Goal: Task Accomplishment & Management: Manage account settings

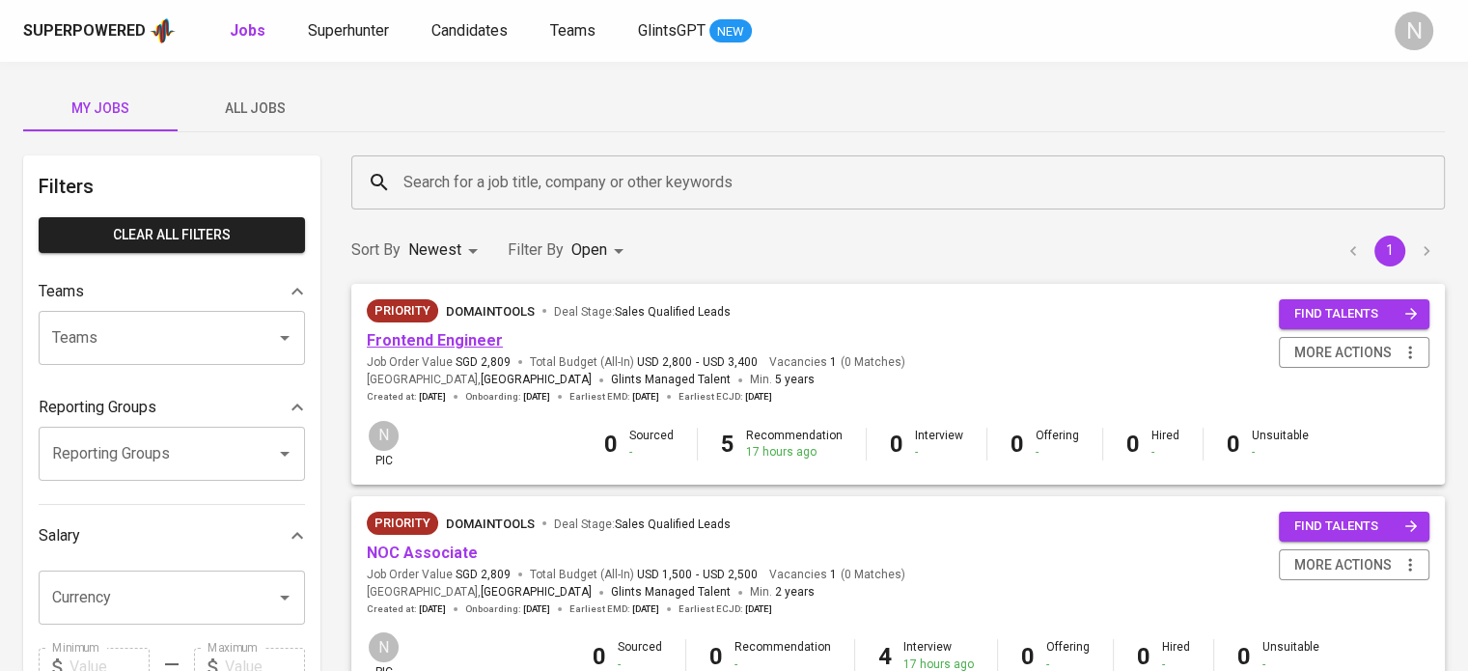
click at [487, 345] on link "Frontend Engineer" at bounding box center [435, 340] width 136 height 18
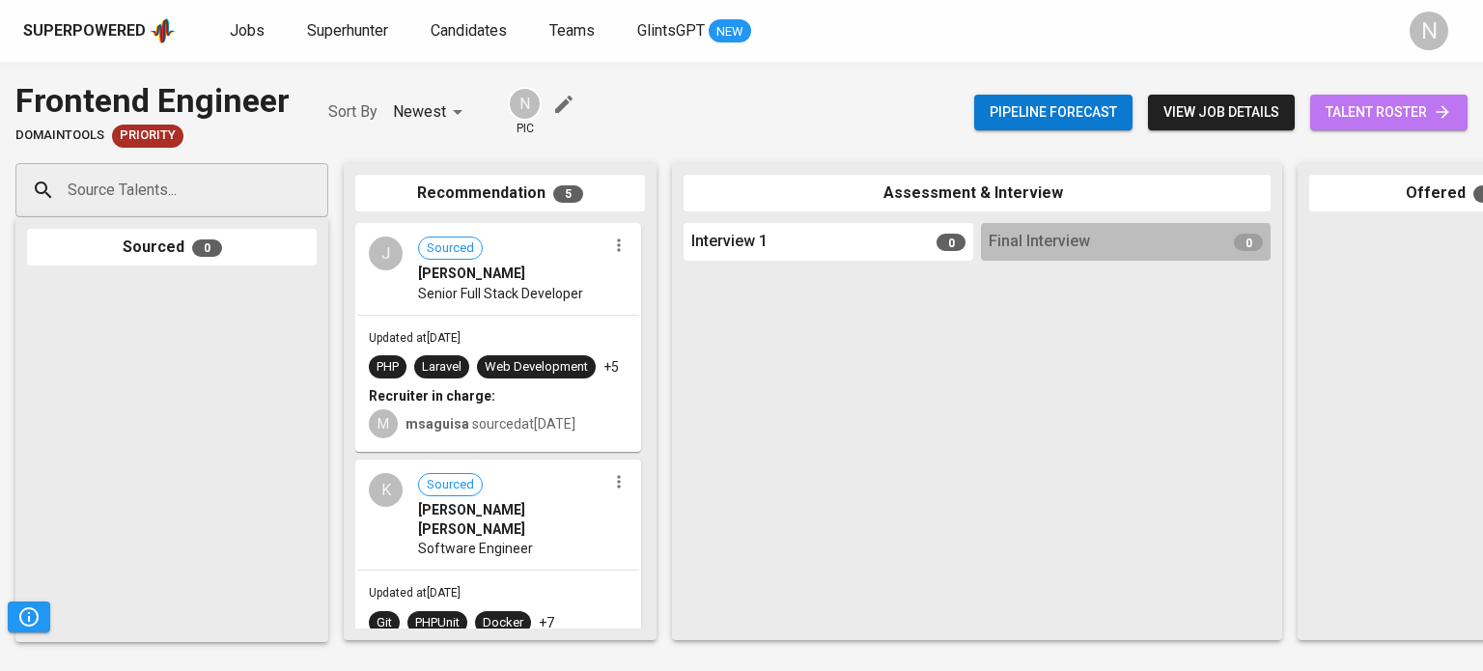
click at [1363, 111] on span "talent roster" at bounding box center [1388, 112] width 126 height 24
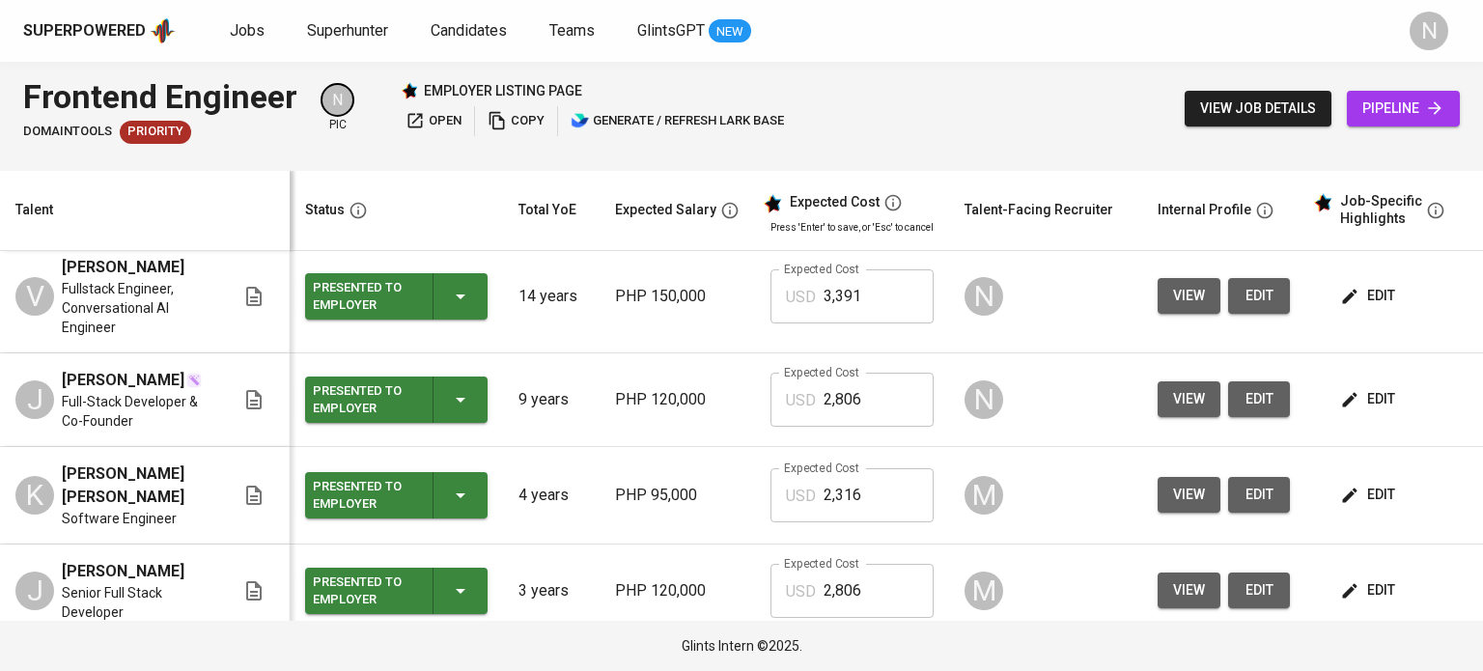
scroll to position [193, 0]
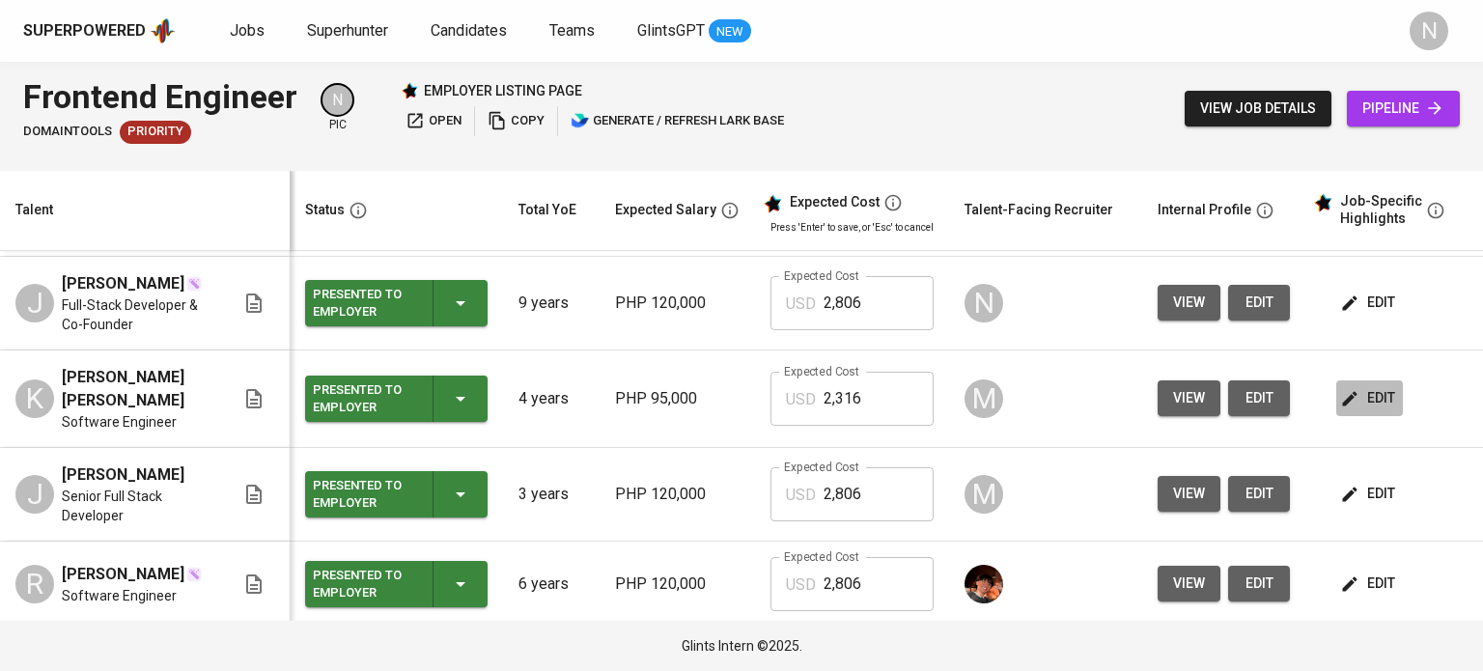
click at [1375, 410] on span "edit" at bounding box center [1369, 398] width 51 height 24
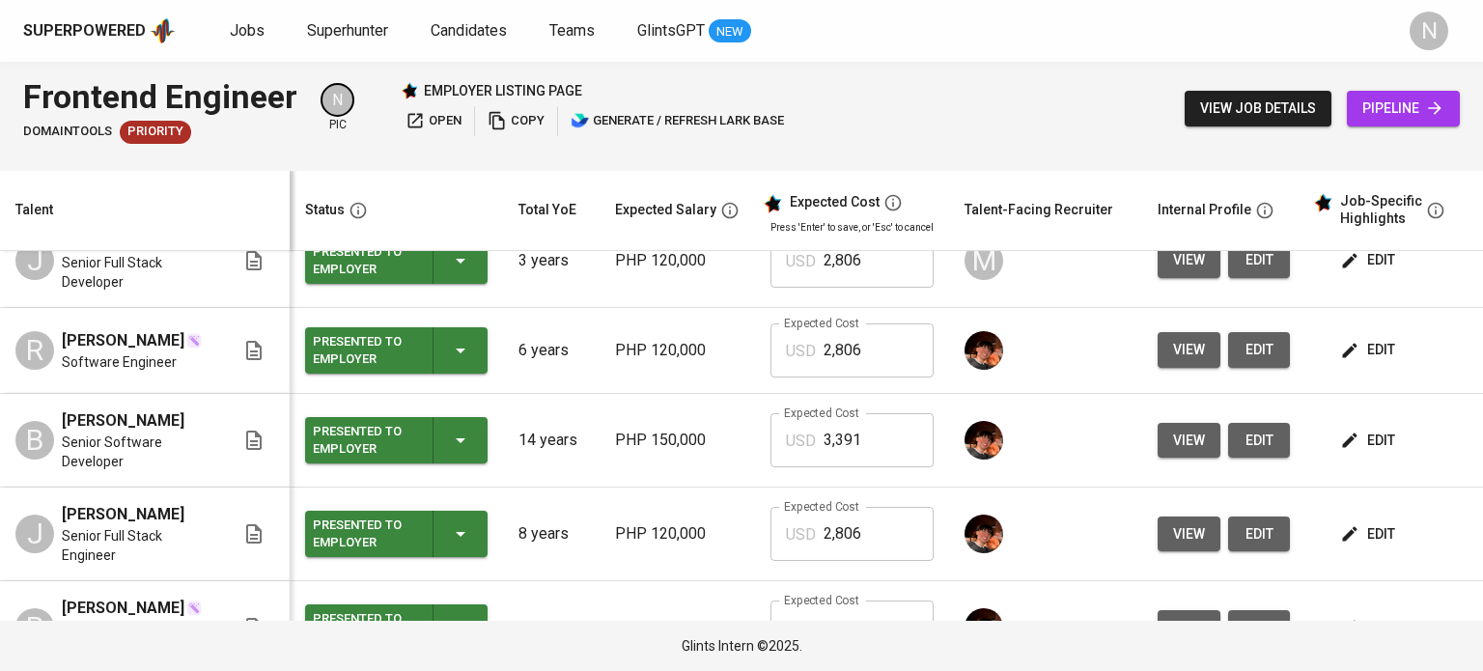
scroll to position [483, 0]
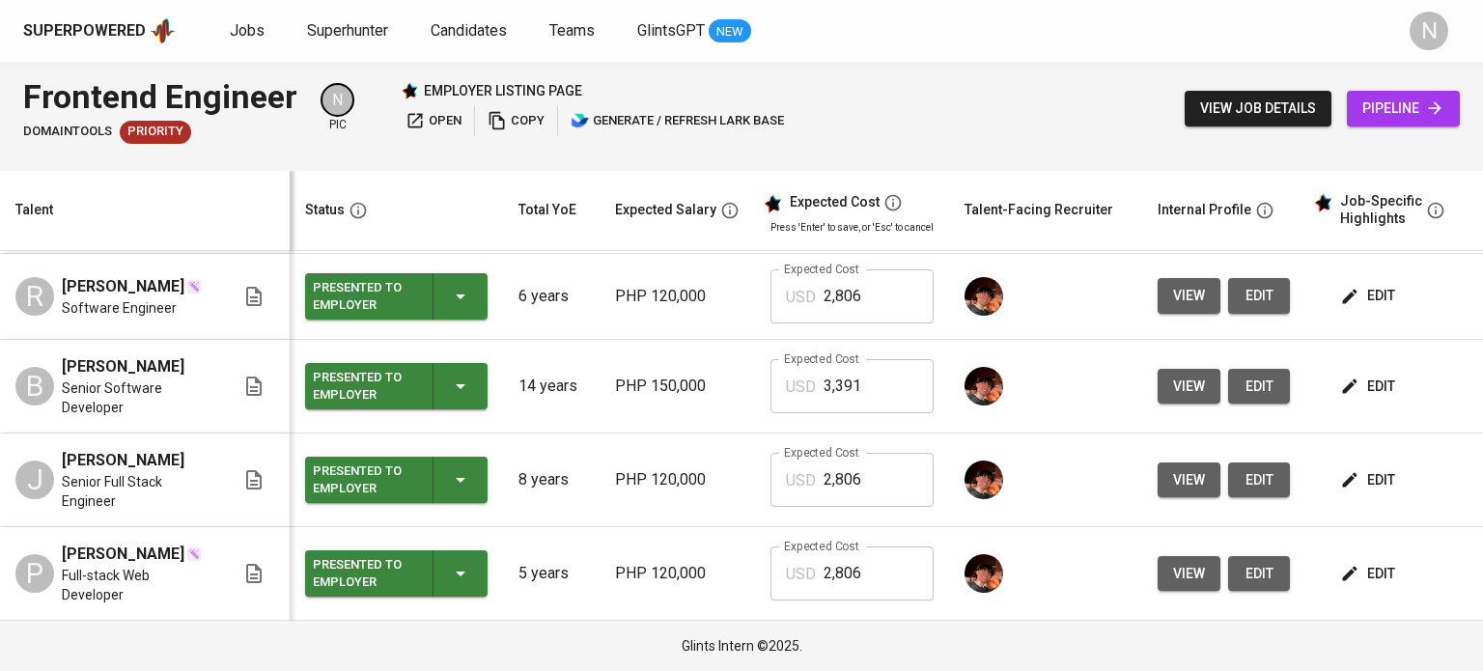
click at [1359, 308] on span "edit" at bounding box center [1369, 296] width 51 height 24
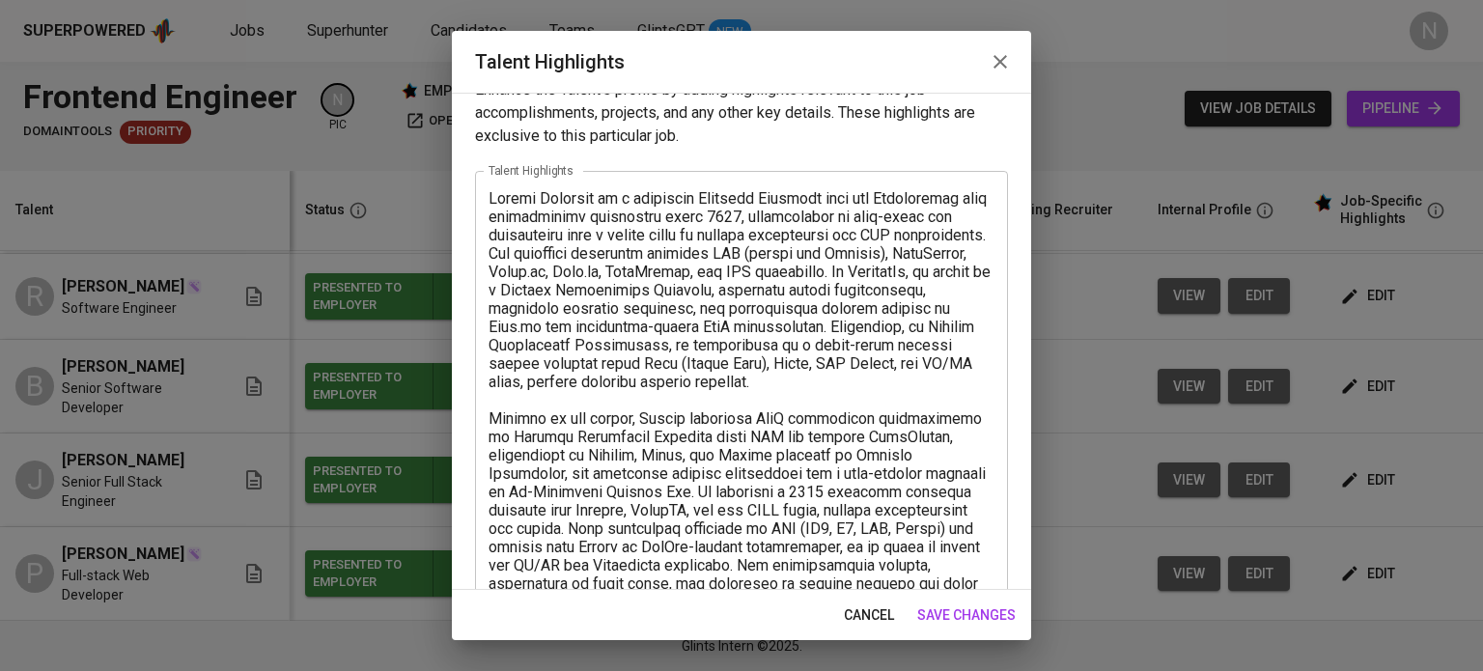
scroll to position [0, 0]
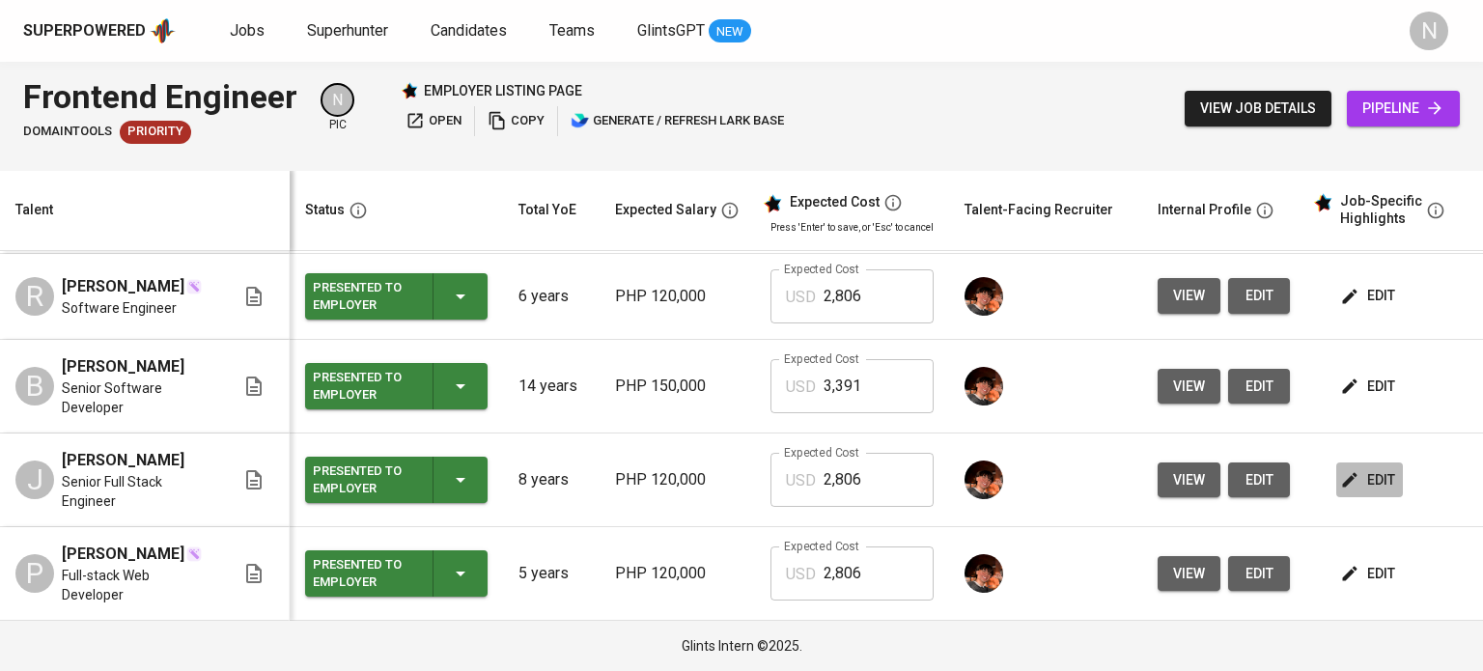
click at [1376, 492] on span "edit" at bounding box center [1369, 480] width 51 height 24
click at [1402, 564] on div "edit" at bounding box center [1399, 574] width 127 height 36
click at [1394, 559] on button "edit" at bounding box center [1369, 574] width 67 height 36
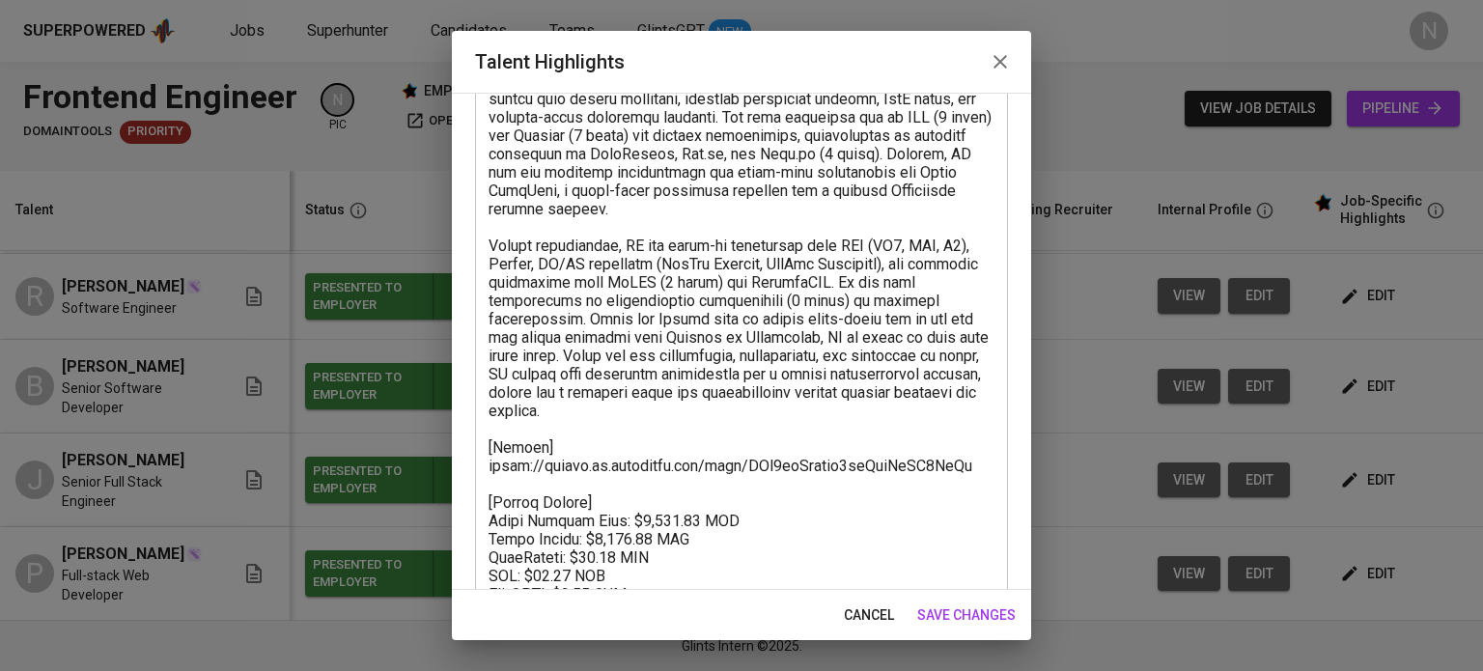
scroll to position [290, 0]
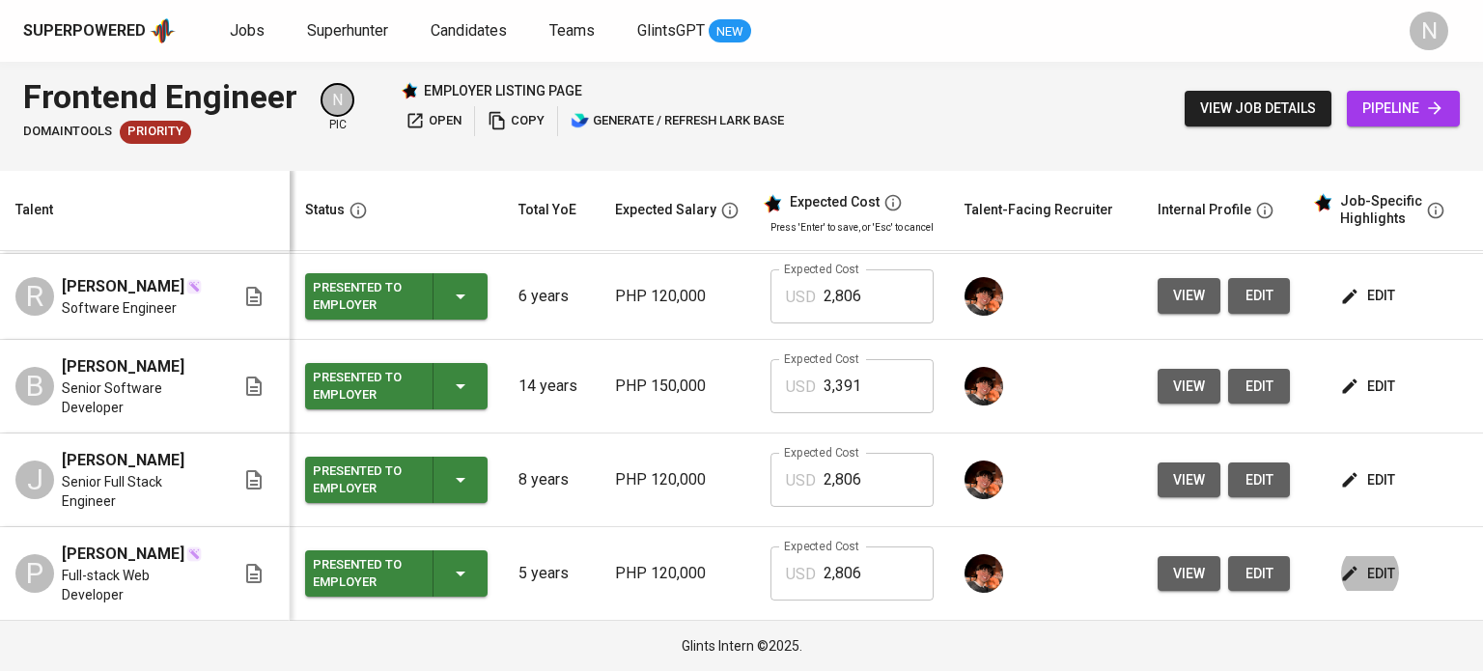
click at [1069, 433] on td at bounding box center [1045, 480] width 193 height 94
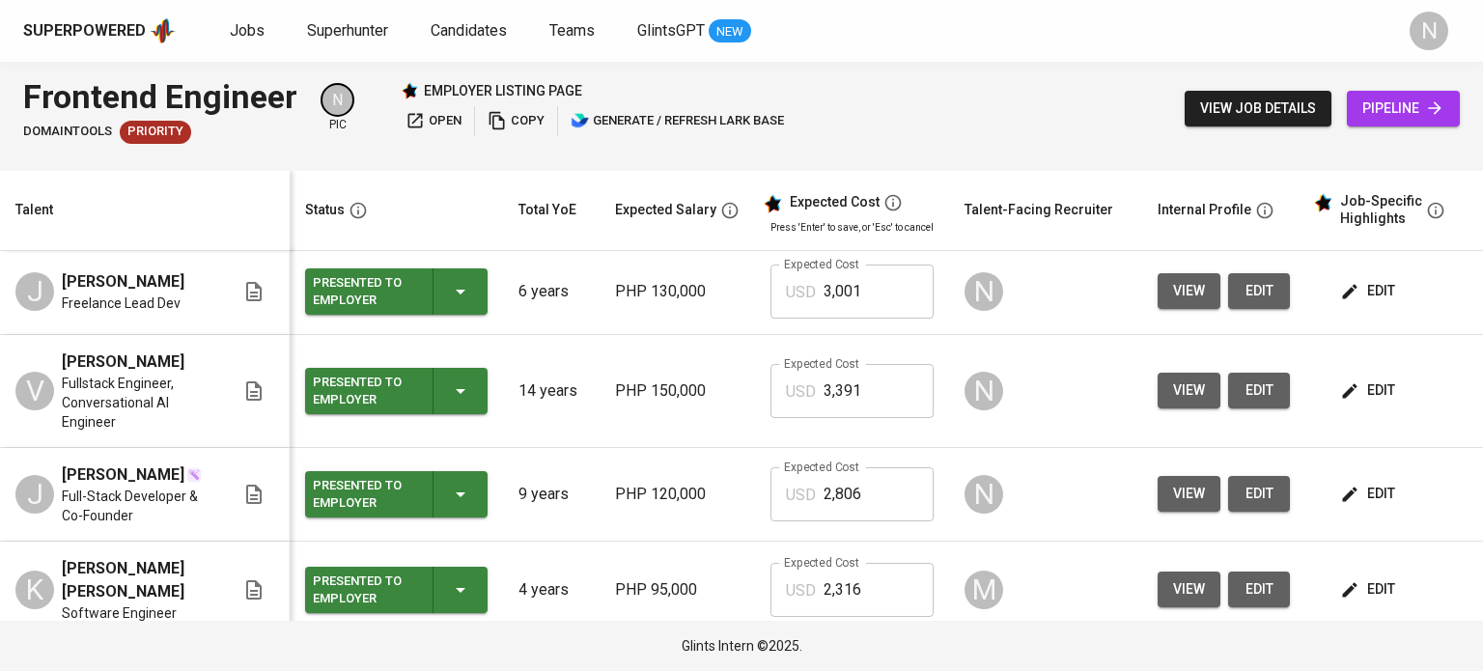
scroll to position [0, 0]
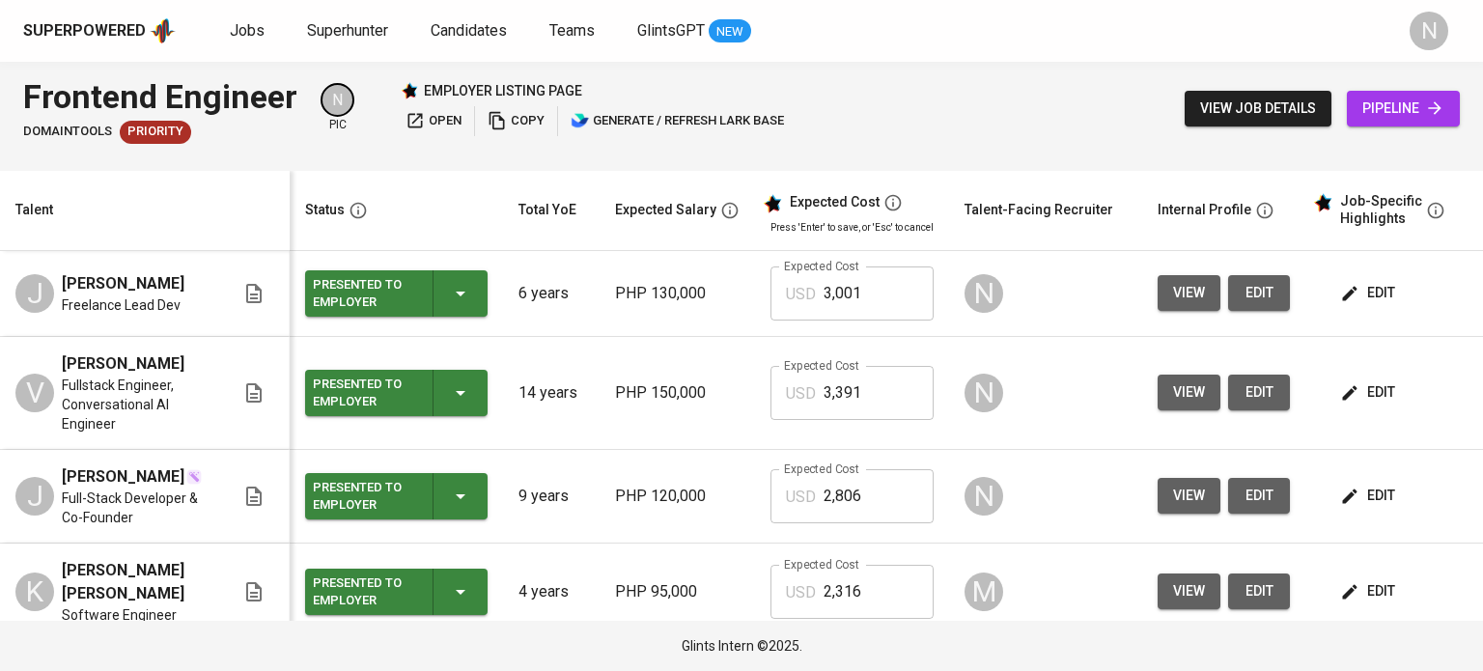
click at [1377, 280] on button "edit" at bounding box center [1369, 293] width 67 height 36
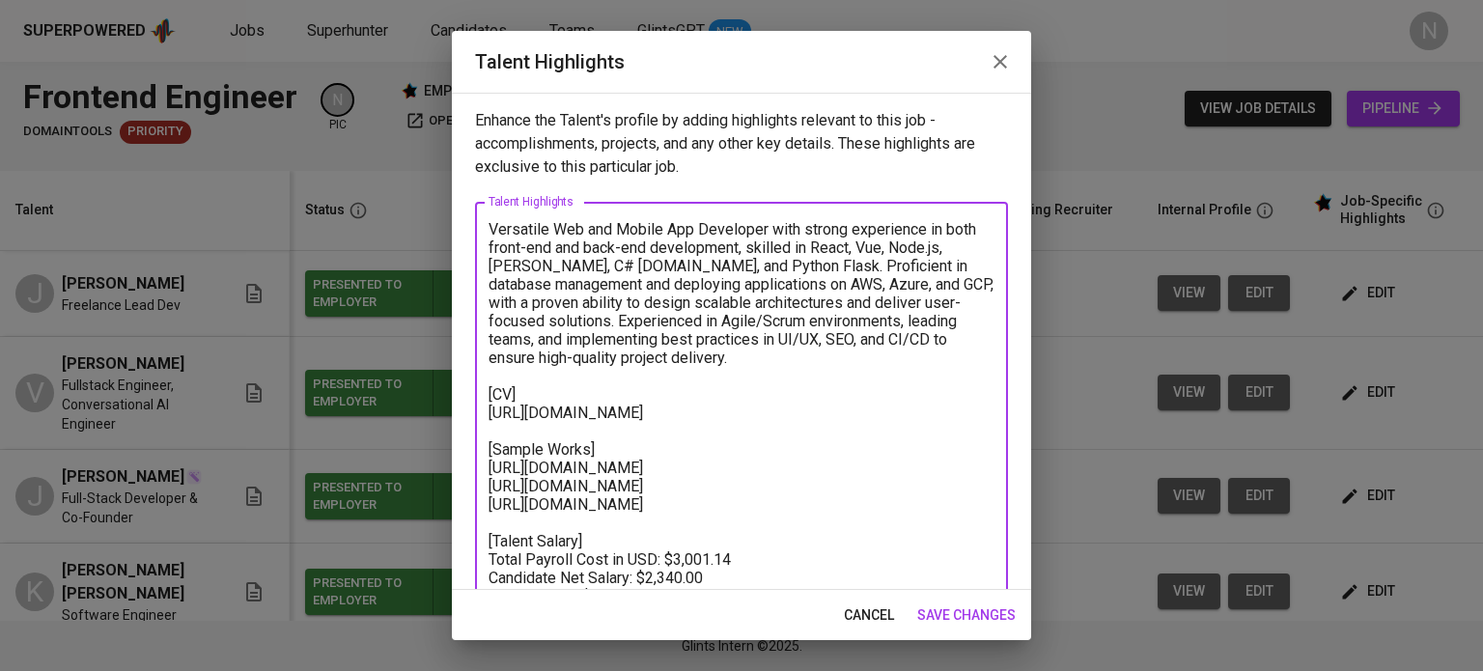
drag, startPoint x: 517, startPoint y: 274, endPoint x: 507, endPoint y: 227, distance: 48.5
click at [507, 227] on textarea "Versatile Web and Mobile App Developer with strong experience in both front-end…" at bounding box center [741, 467] width 506 height 495
click at [846, 603] on span "cancel" at bounding box center [869, 615] width 50 height 24
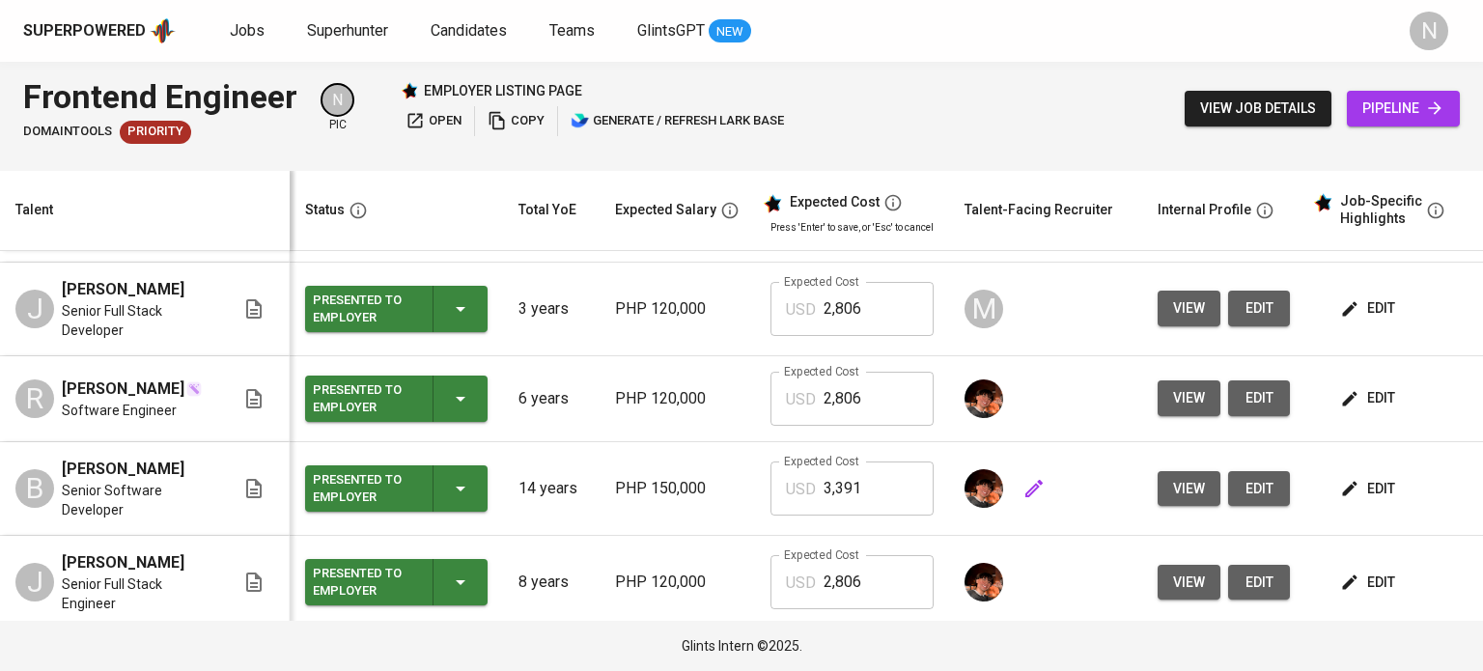
scroll to position [386, 0]
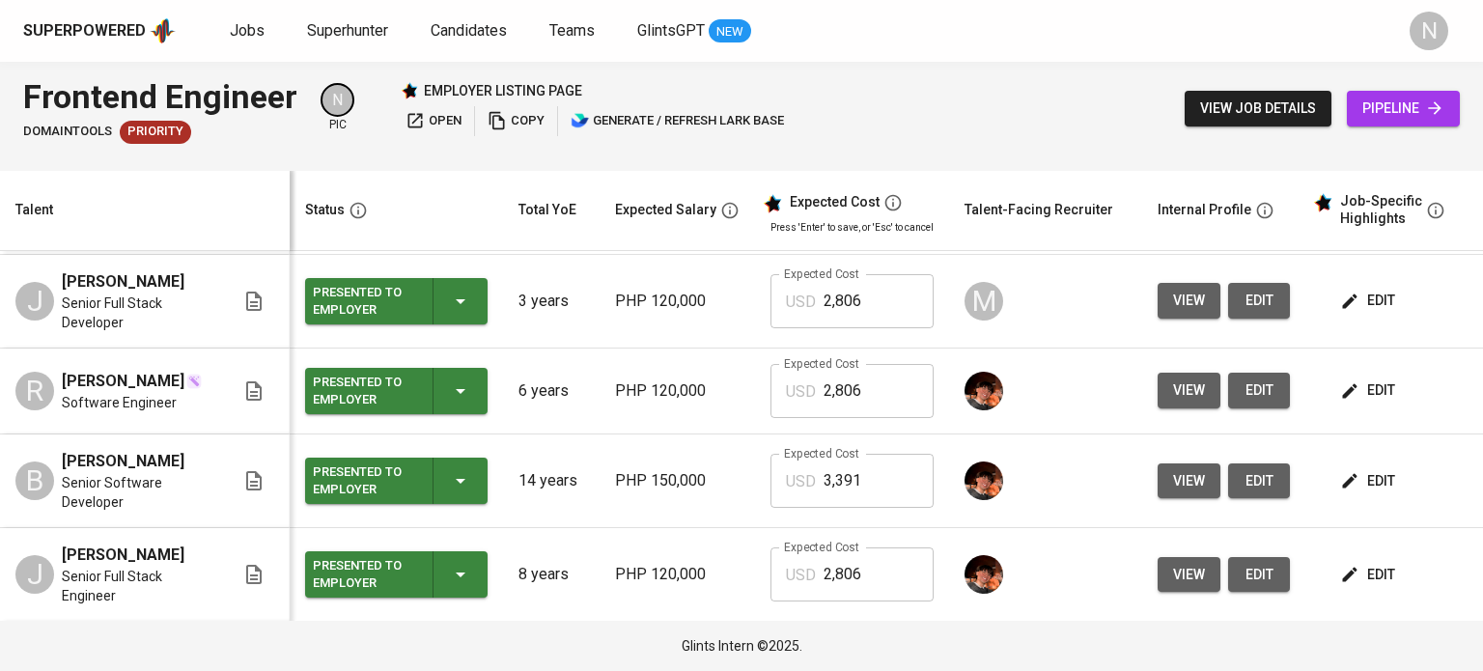
click at [1350, 401] on icon "button" at bounding box center [1349, 390] width 19 height 19
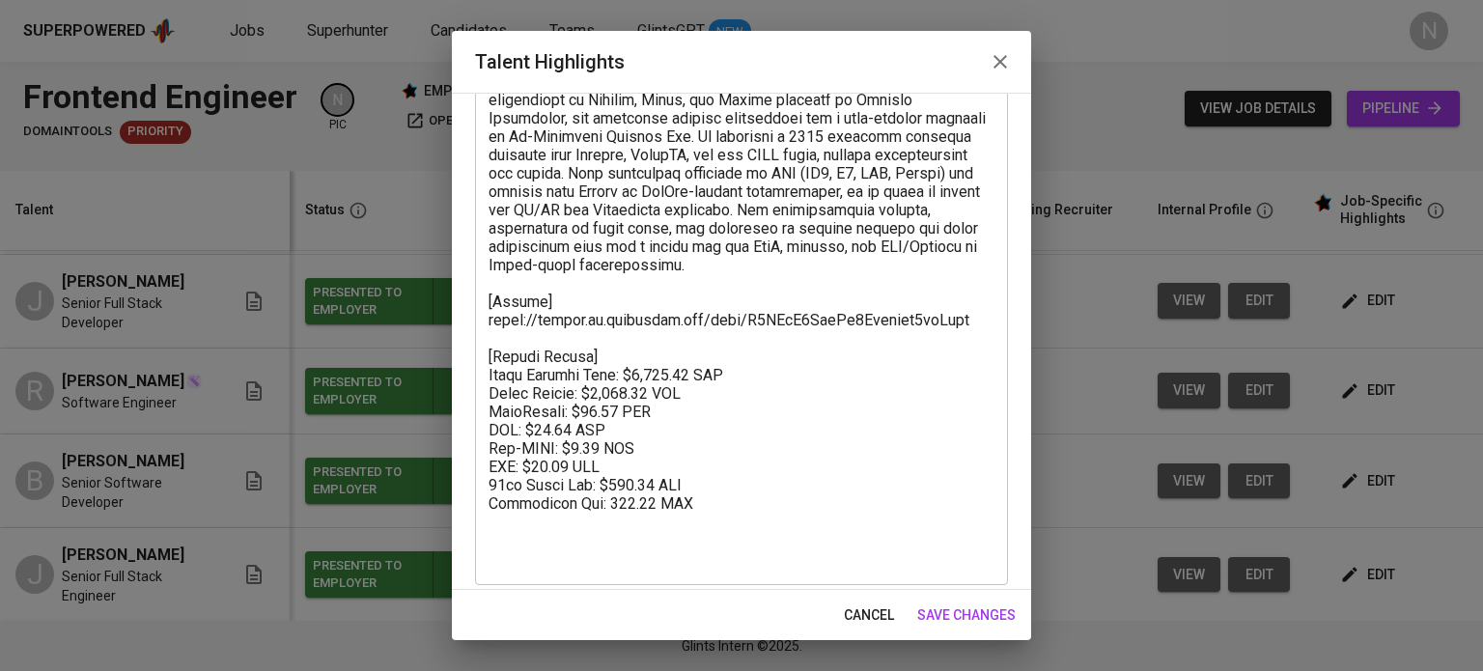
click at [865, 607] on span "cancel" at bounding box center [869, 615] width 50 height 24
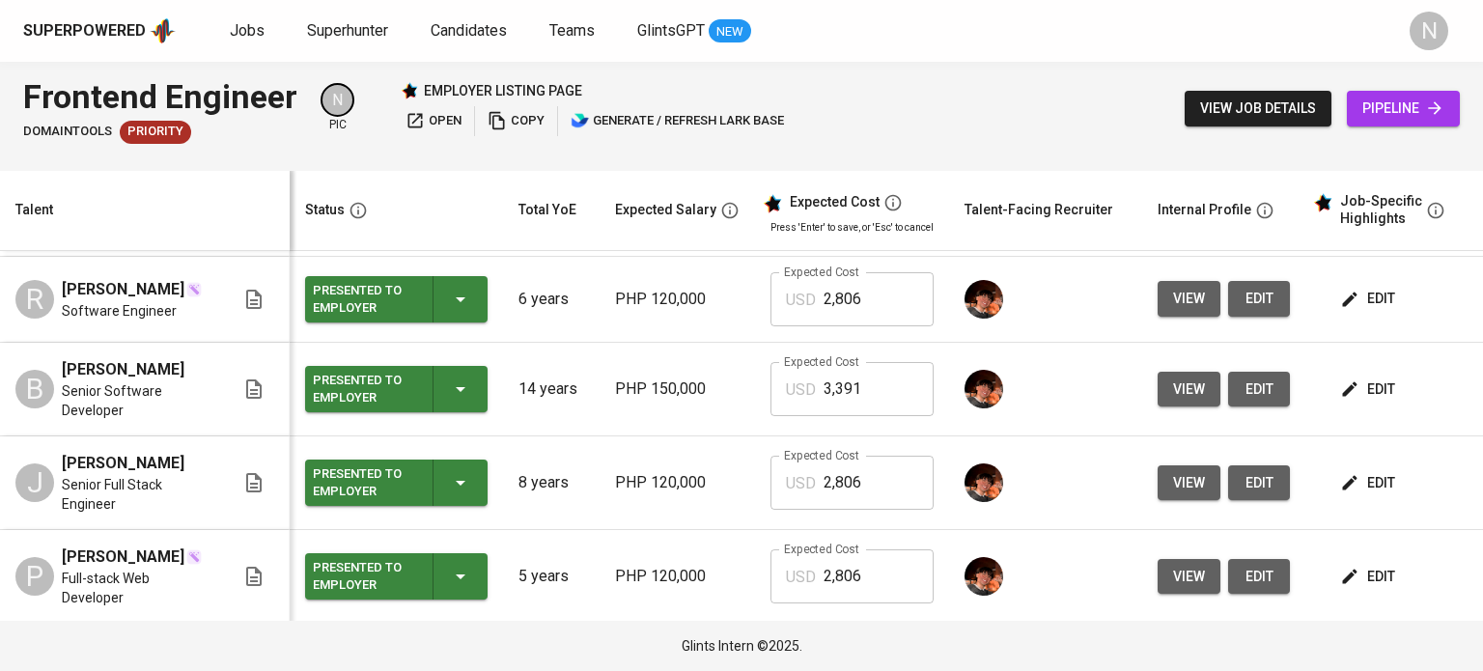
scroll to position [483, 0]
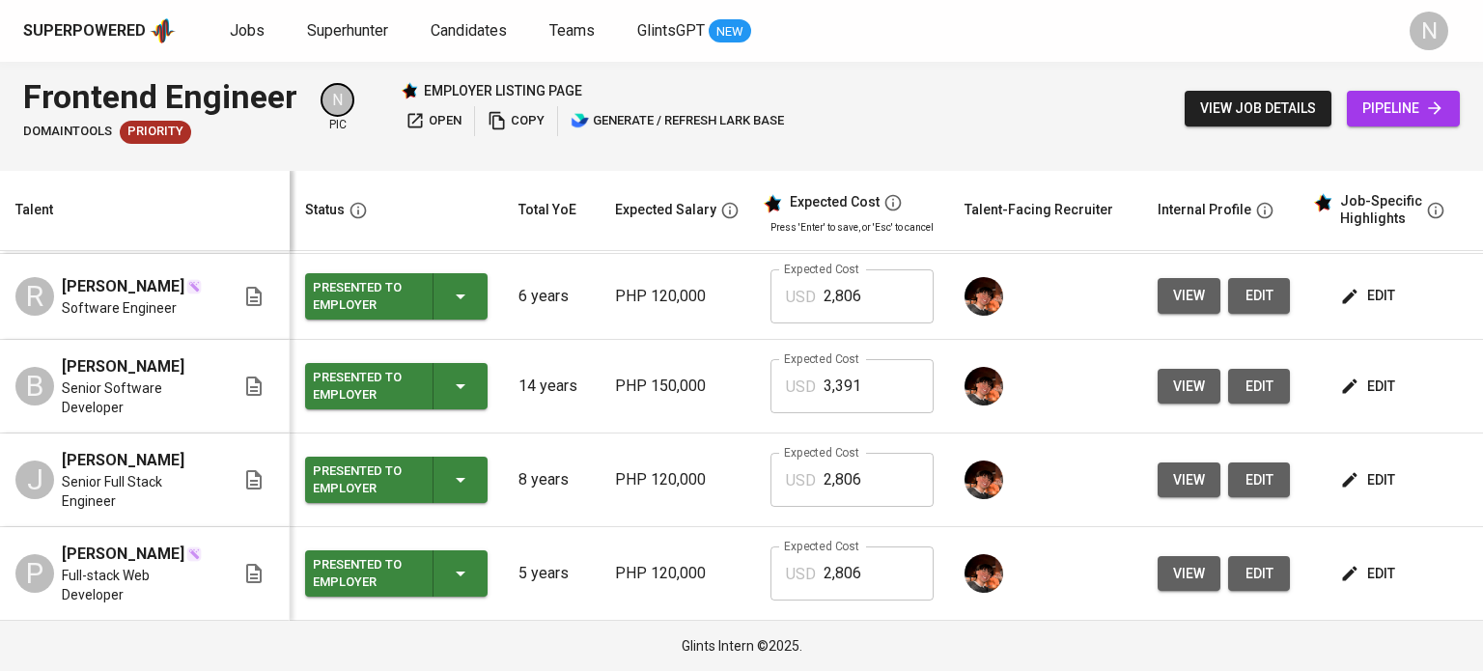
click at [1375, 404] on button "edit" at bounding box center [1369, 387] width 67 height 36
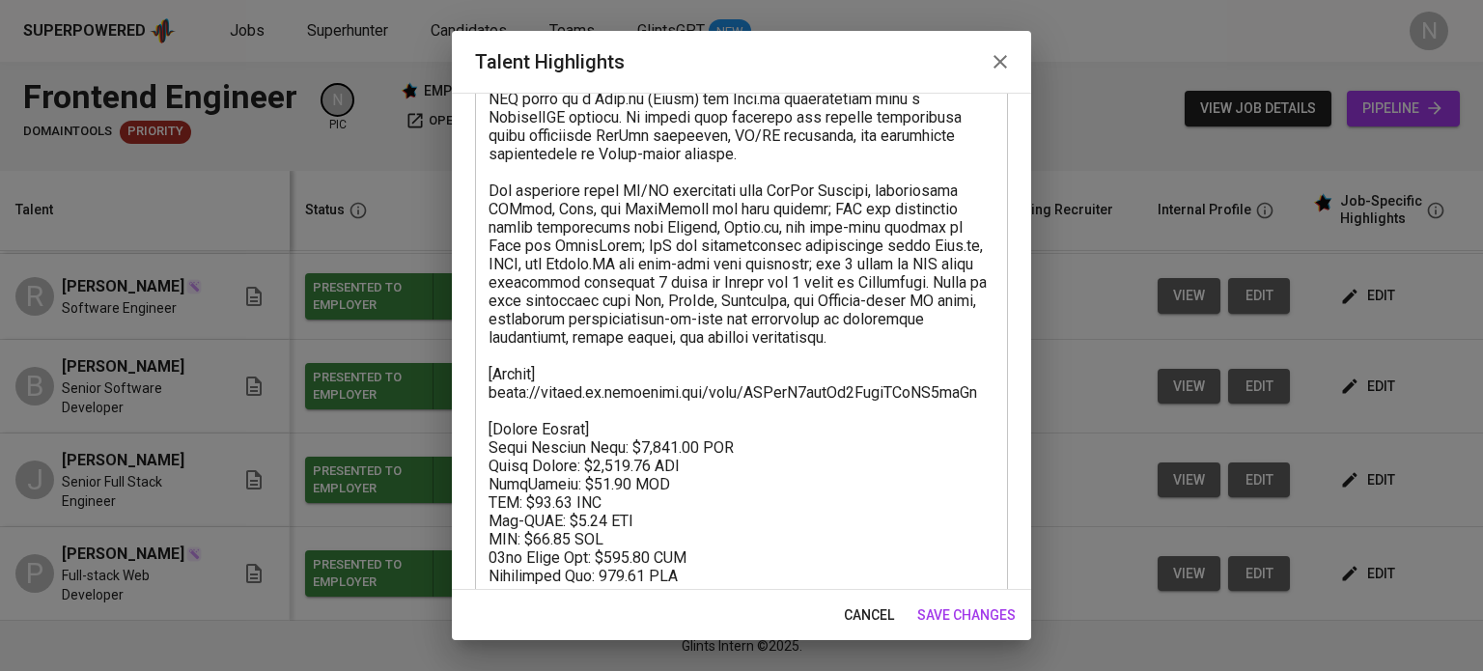
scroll to position [361, 0]
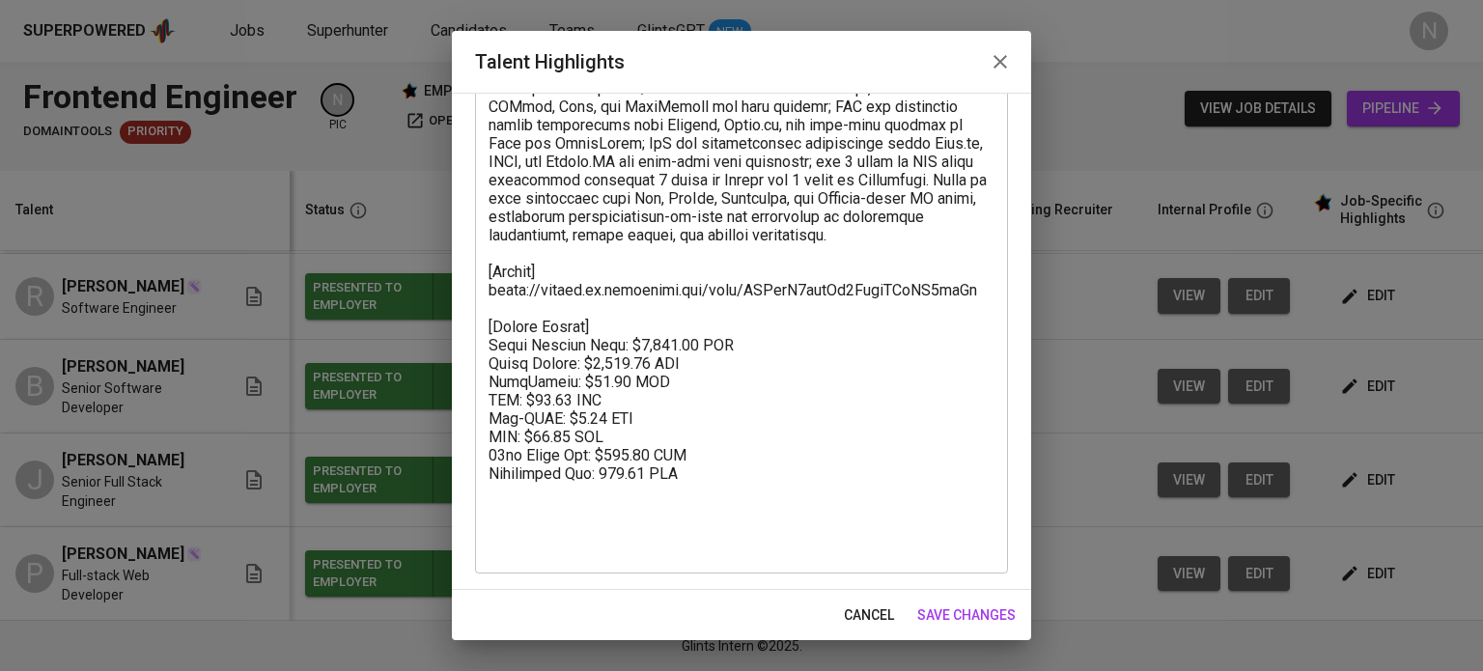
click at [859, 620] on span "cancel" at bounding box center [869, 615] width 50 height 24
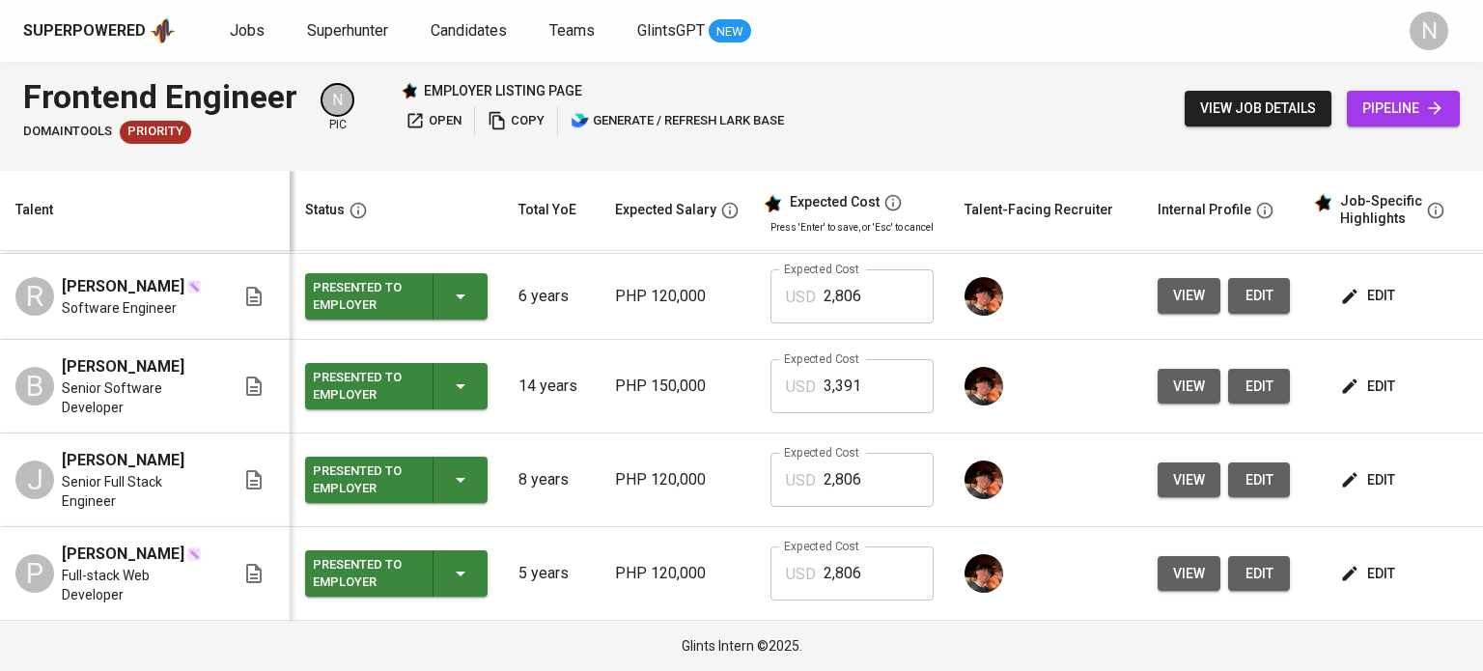
scroll to position [548, 0]
click at [659, 562] on p "PHP 120,000" at bounding box center [677, 573] width 125 height 23
click at [650, 562] on p "PHP 120,000" at bounding box center [677, 573] width 125 height 23
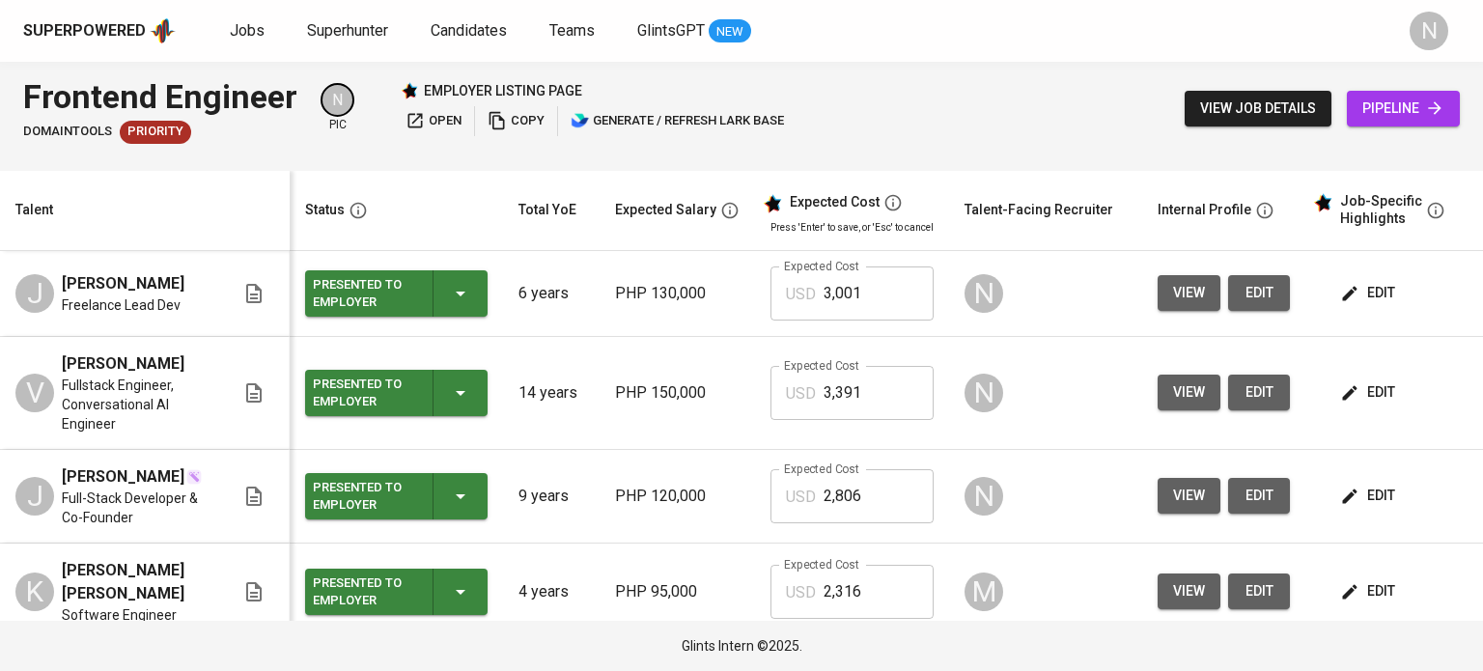
scroll to position [0, 0]
click at [1409, 105] on span "pipeline" at bounding box center [1403, 109] width 82 height 24
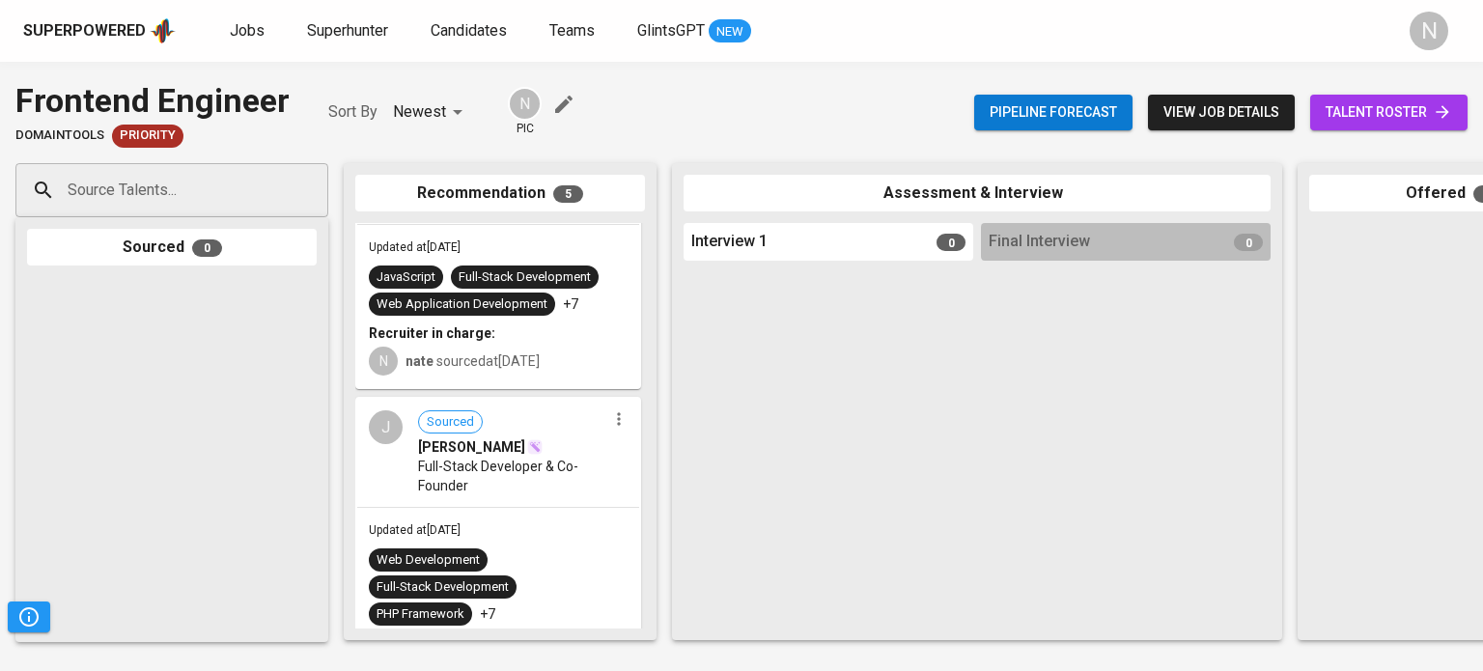
scroll to position [869, 0]
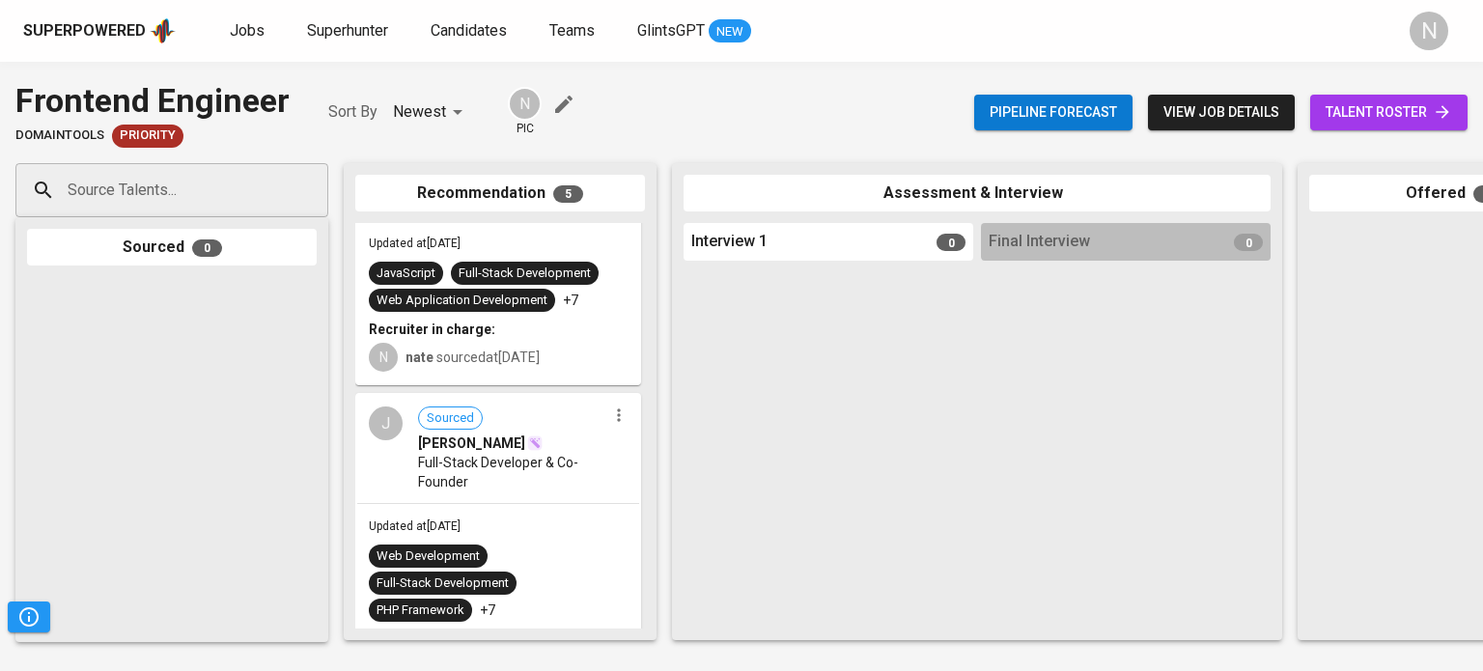
click at [1375, 106] on span "talent roster" at bounding box center [1388, 112] width 126 height 24
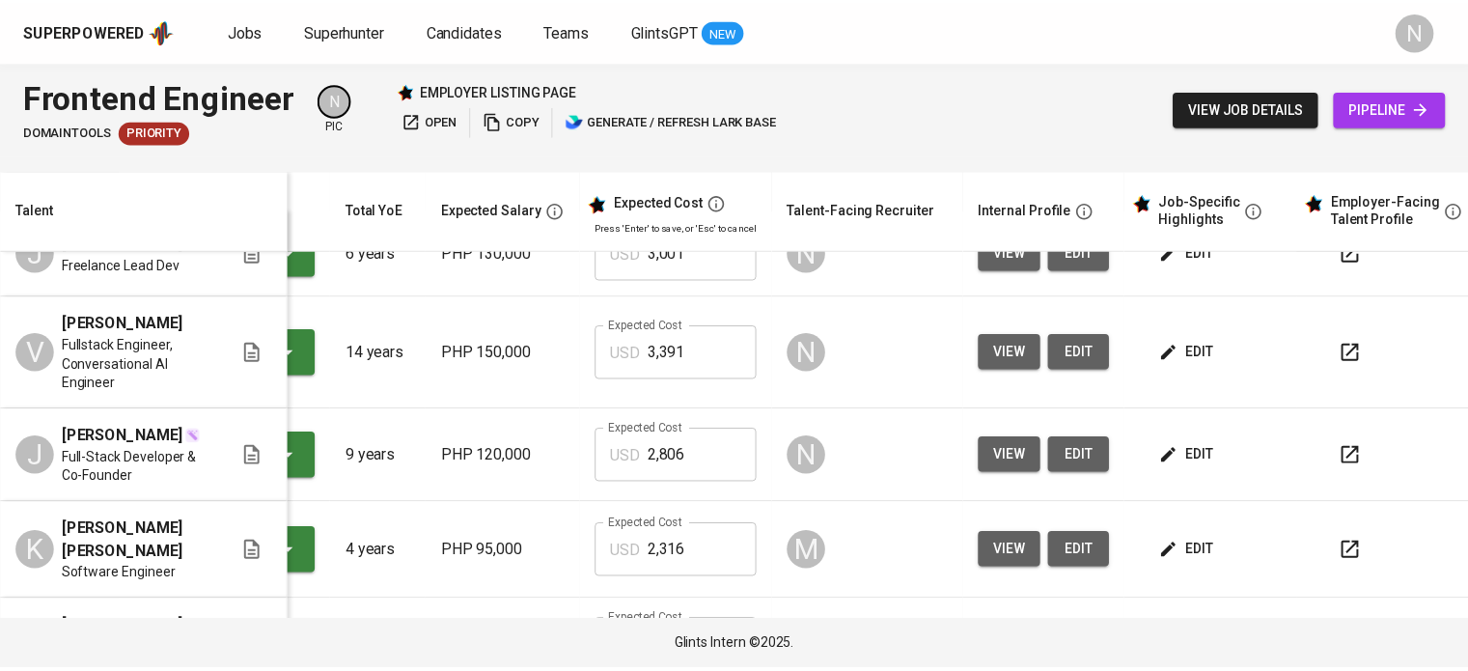
scroll to position [0, 170]
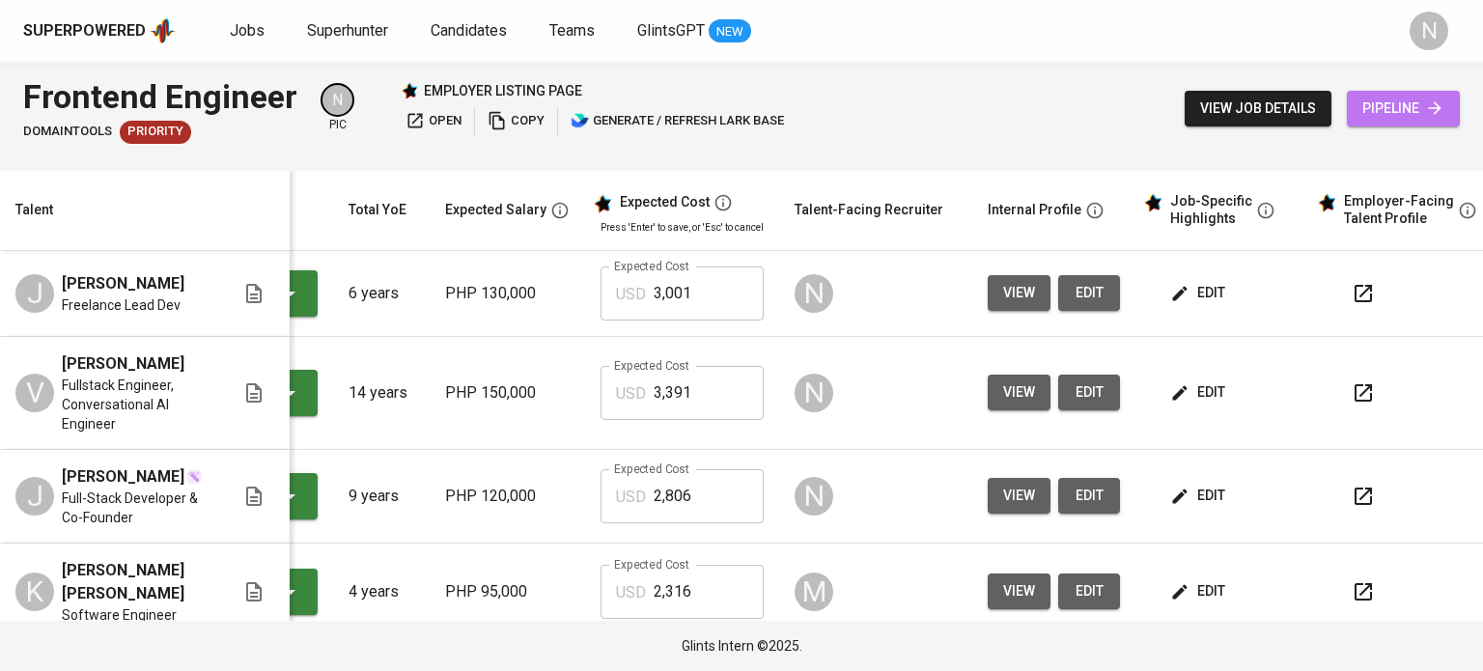
click at [1435, 104] on icon at bounding box center [1434, 108] width 13 height 13
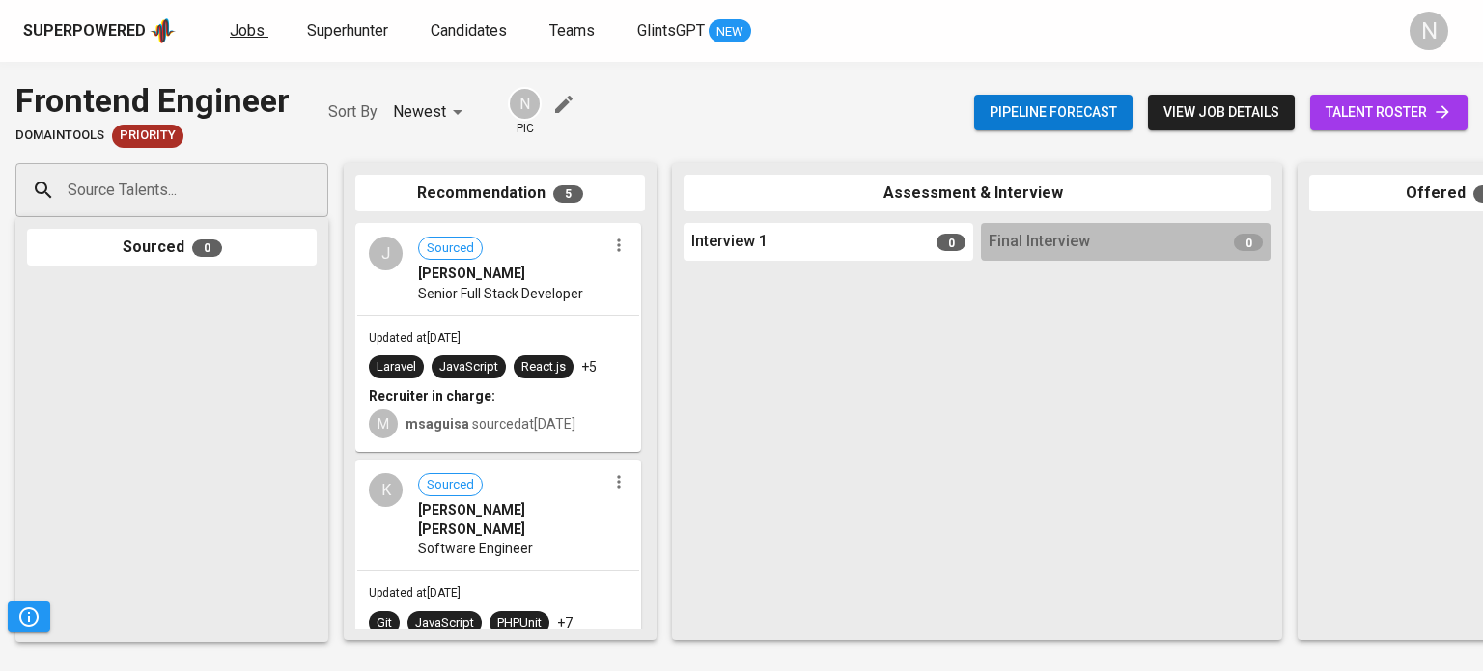
click at [247, 39] on link "Jobs" at bounding box center [249, 31] width 39 height 24
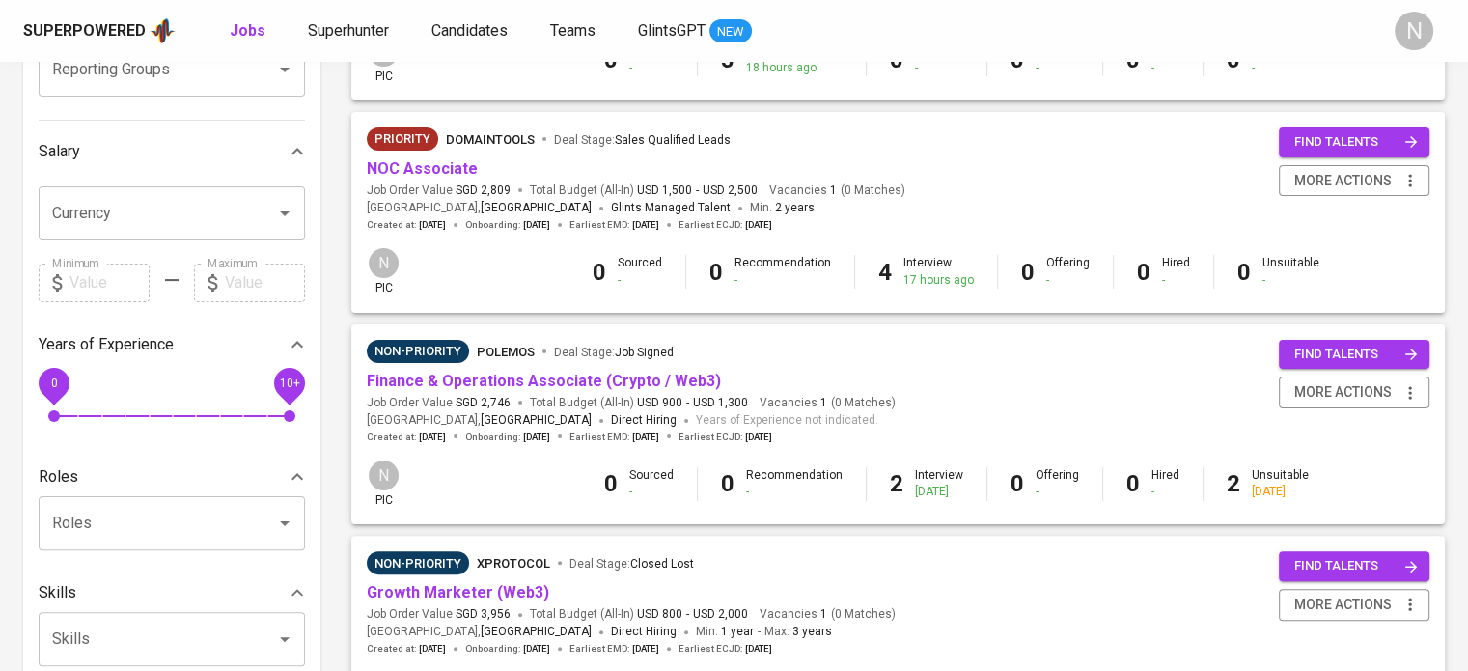
scroll to position [386, 0]
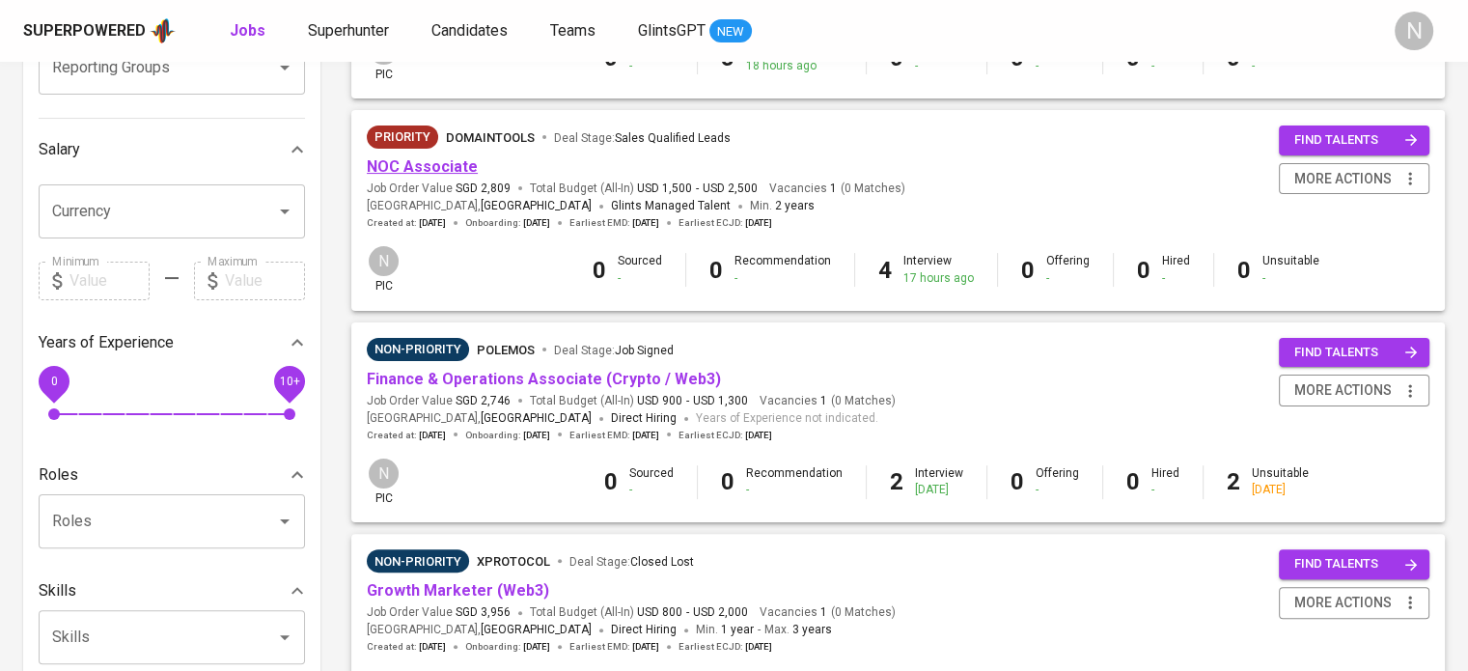
click at [418, 169] on link "NOC Associate" at bounding box center [422, 166] width 111 height 18
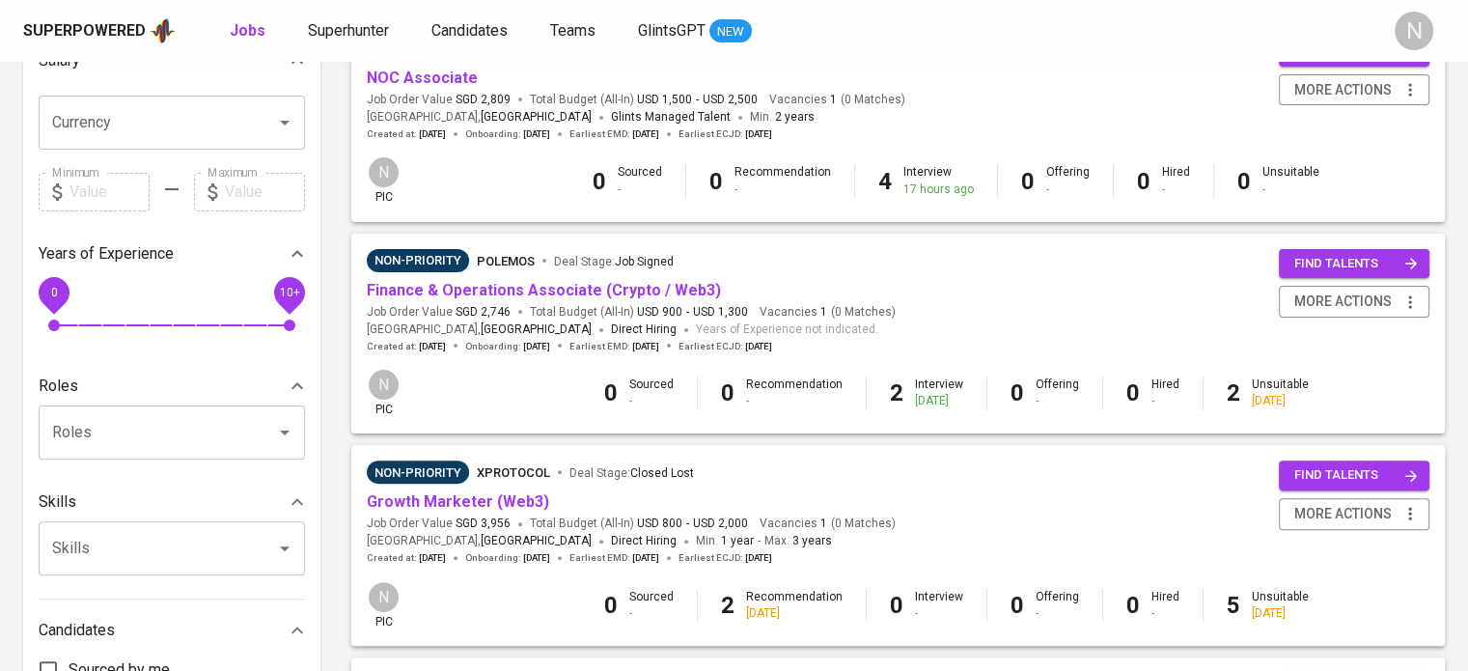
scroll to position [483, 0]
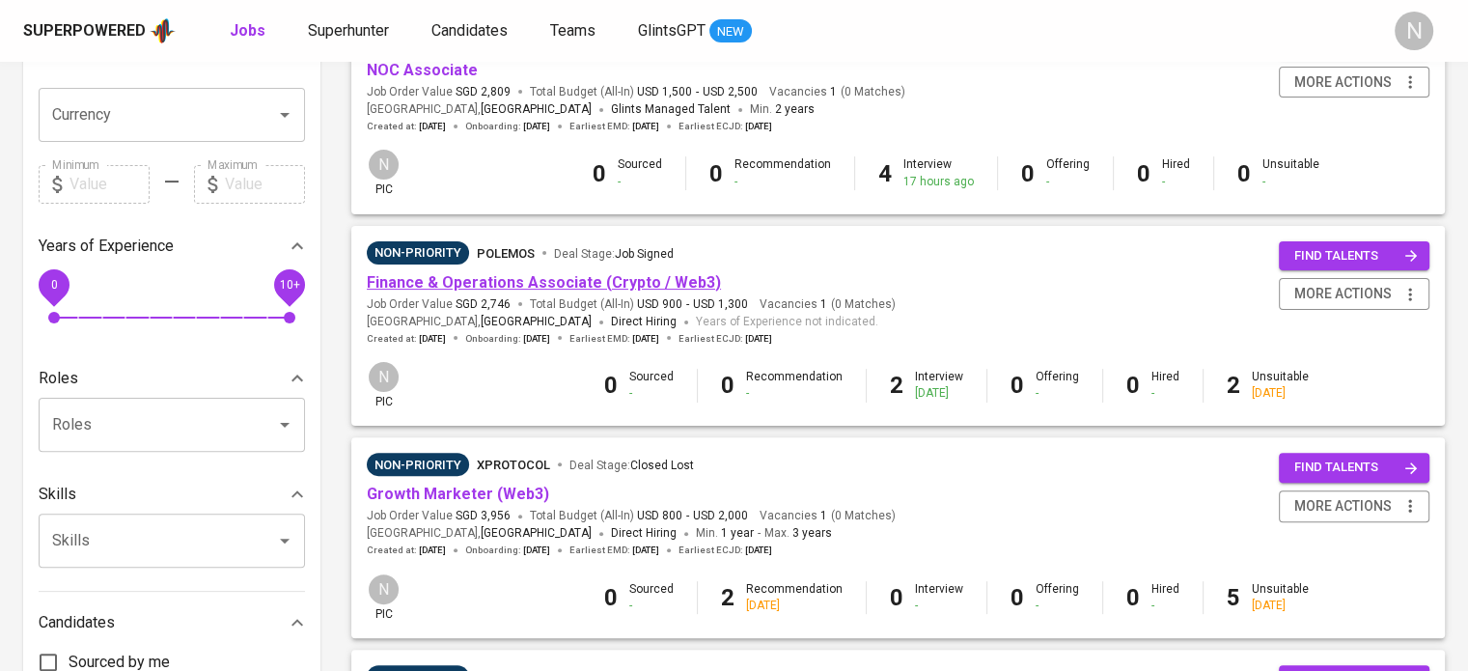
click at [575, 285] on link "Finance & Operations Associate (Crypto / Web3)" at bounding box center [544, 282] width 354 height 18
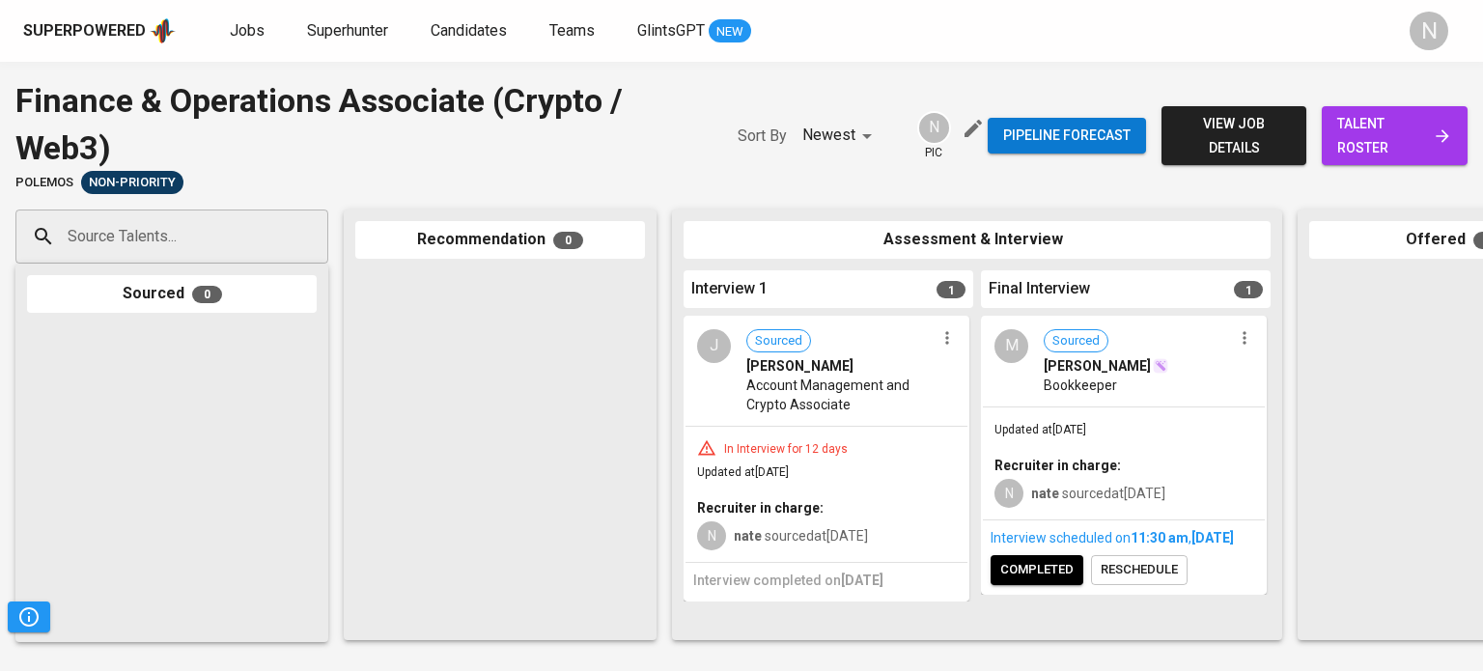
click at [960, 344] on div "J Sourced [PERSON_NAME] Account Management and Crypto Associate" at bounding box center [826, 372] width 282 height 108
click at [942, 340] on icon "button" at bounding box center [946, 337] width 19 height 19
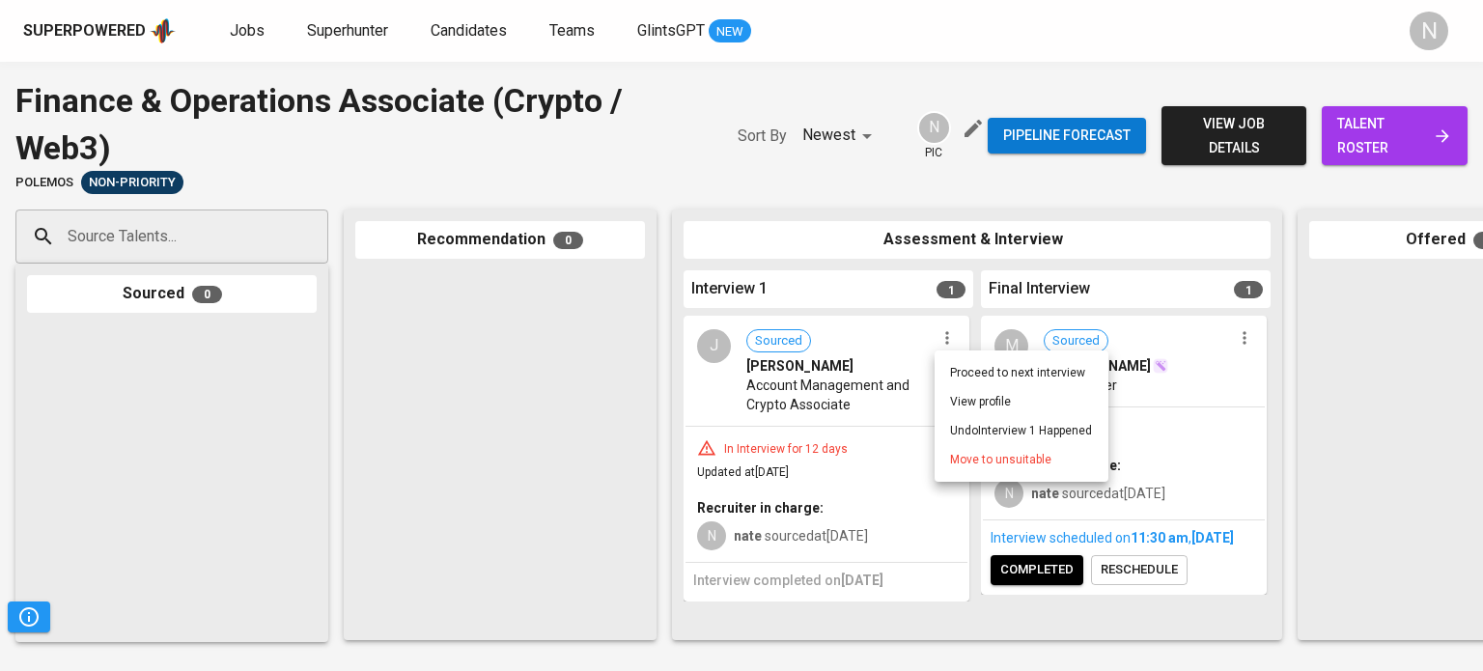
click at [973, 455] on span "Move to unsuitable" at bounding box center [1000, 459] width 101 height 17
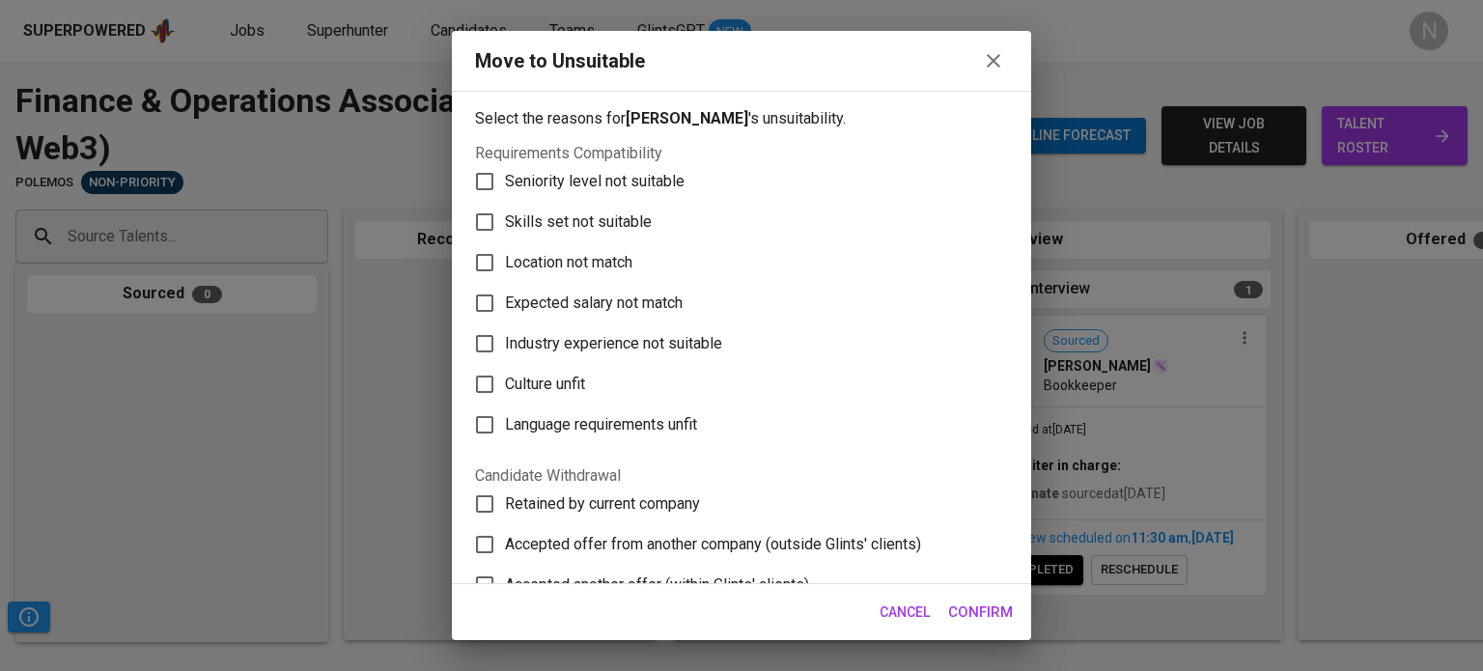
click at [598, 223] on span "Skills set not suitable" at bounding box center [578, 221] width 147 height 23
click at [505, 223] on input "Skills set not suitable" at bounding box center [484, 222] width 41 height 41
checkbox input "true"
click at [974, 607] on span "Confirm" at bounding box center [980, 611] width 65 height 25
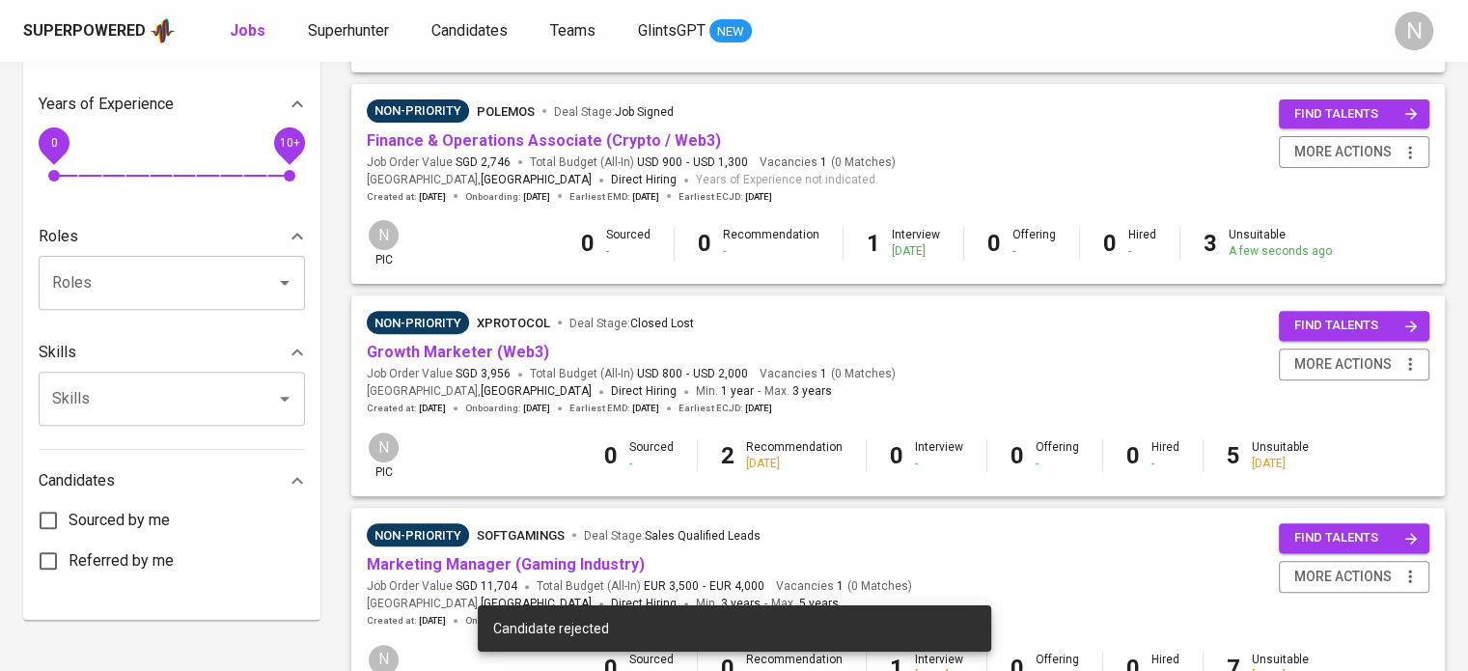
scroll to position [772, 0]
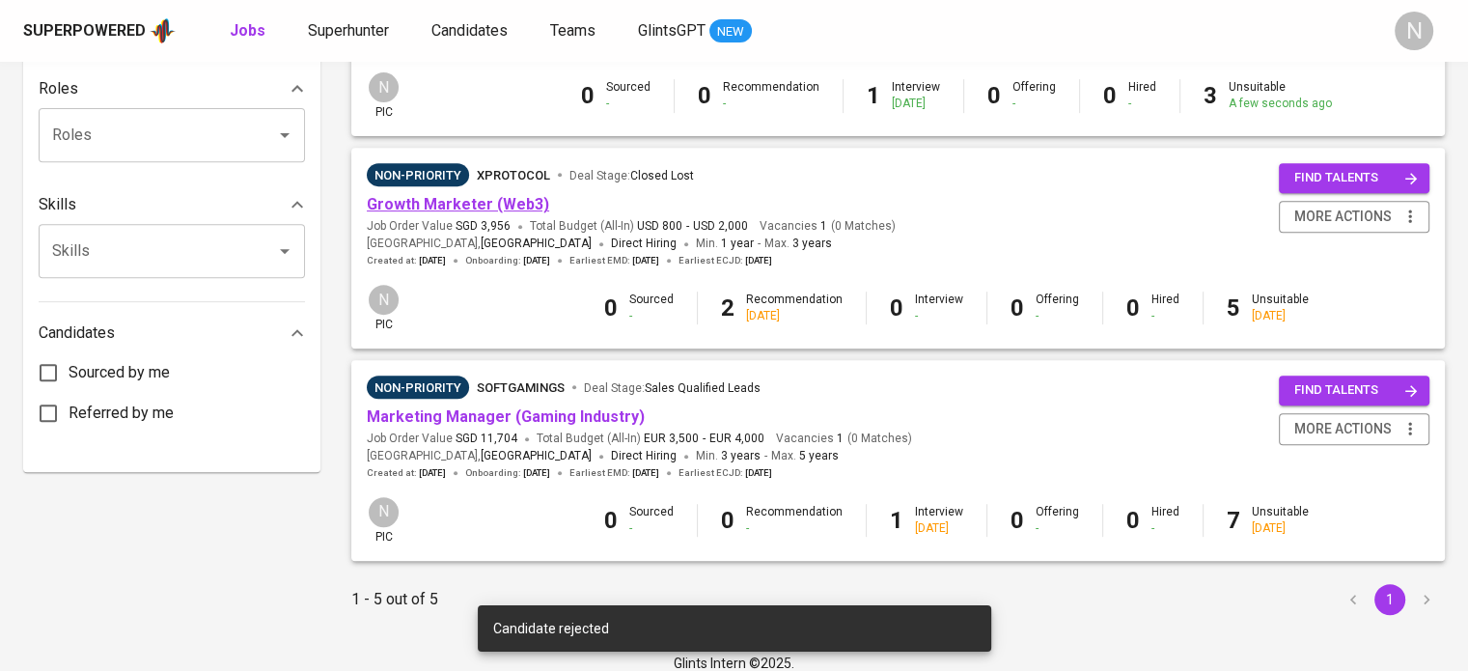
click at [413, 199] on link "Growth Marketer (Web3)" at bounding box center [458, 204] width 182 height 18
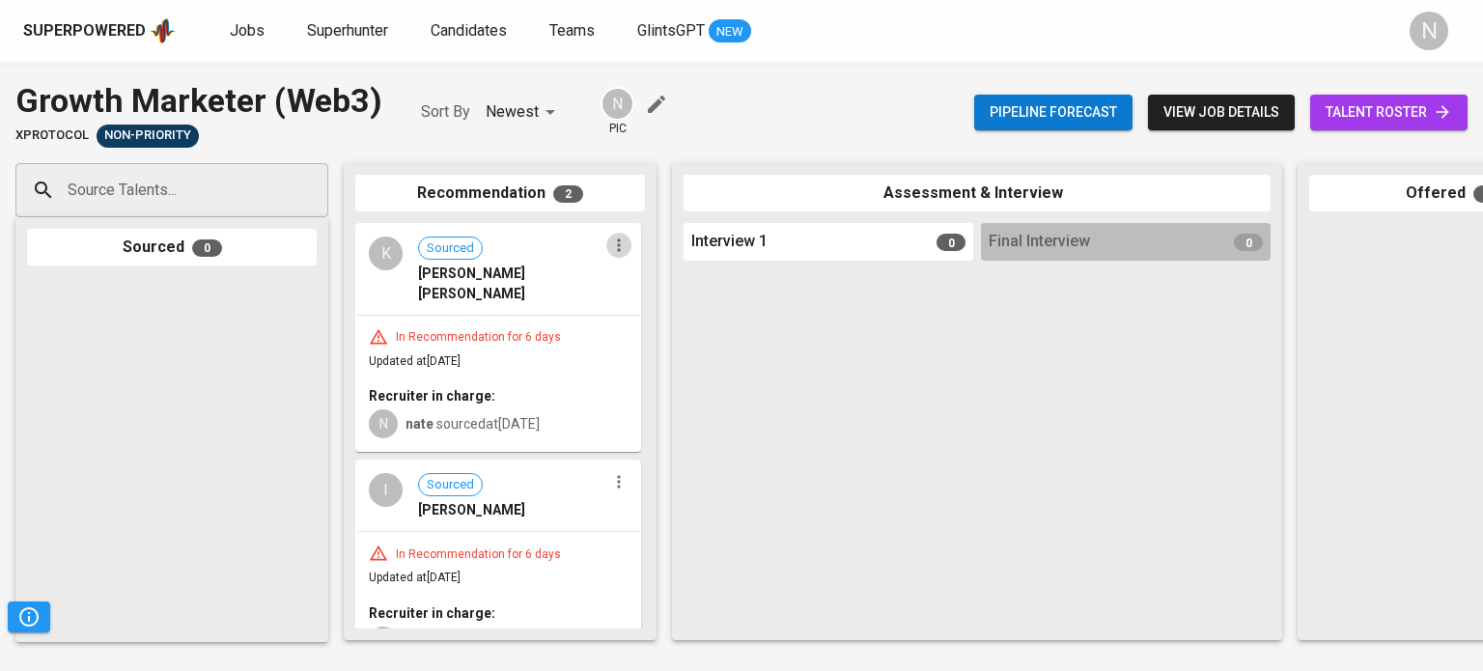
click at [614, 250] on icon "button" at bounding box center [618, 245] width 19 height 19
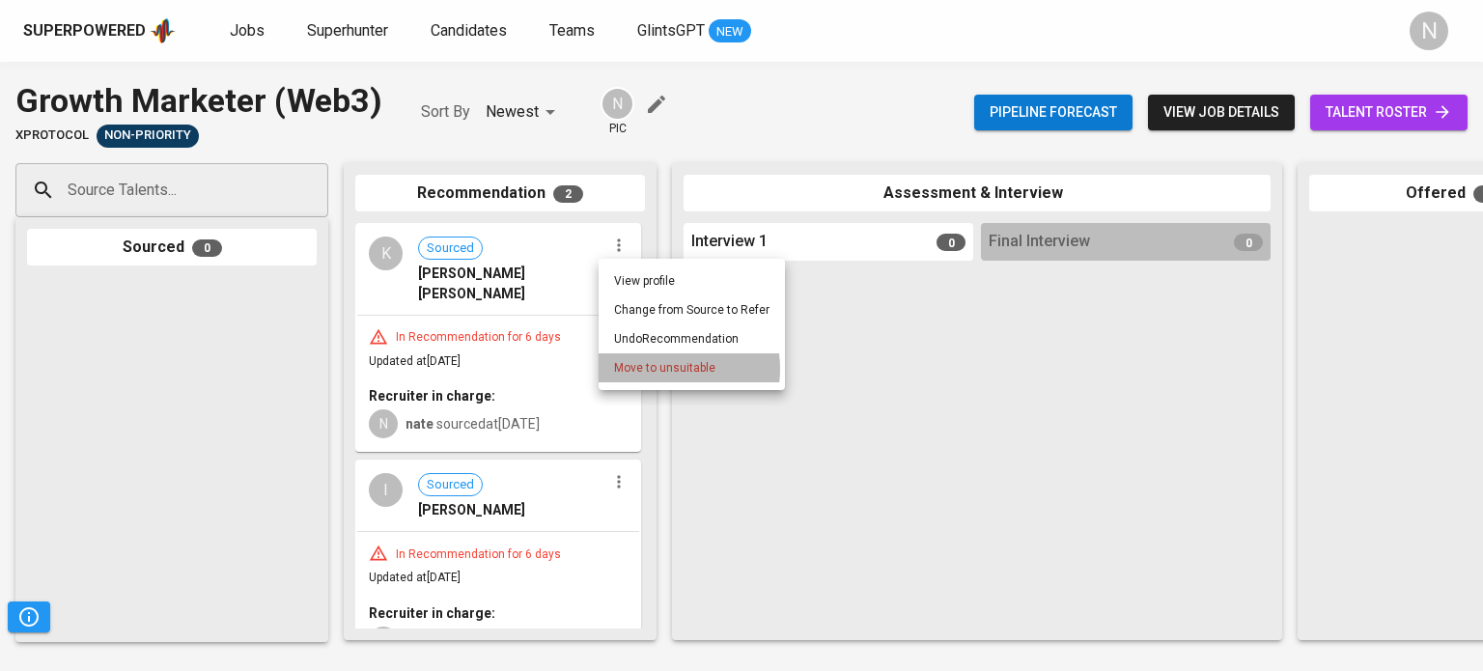
click at [665, 368] on span "Move to unsuitable" at bounding box center [664, 367] width 101 height 17
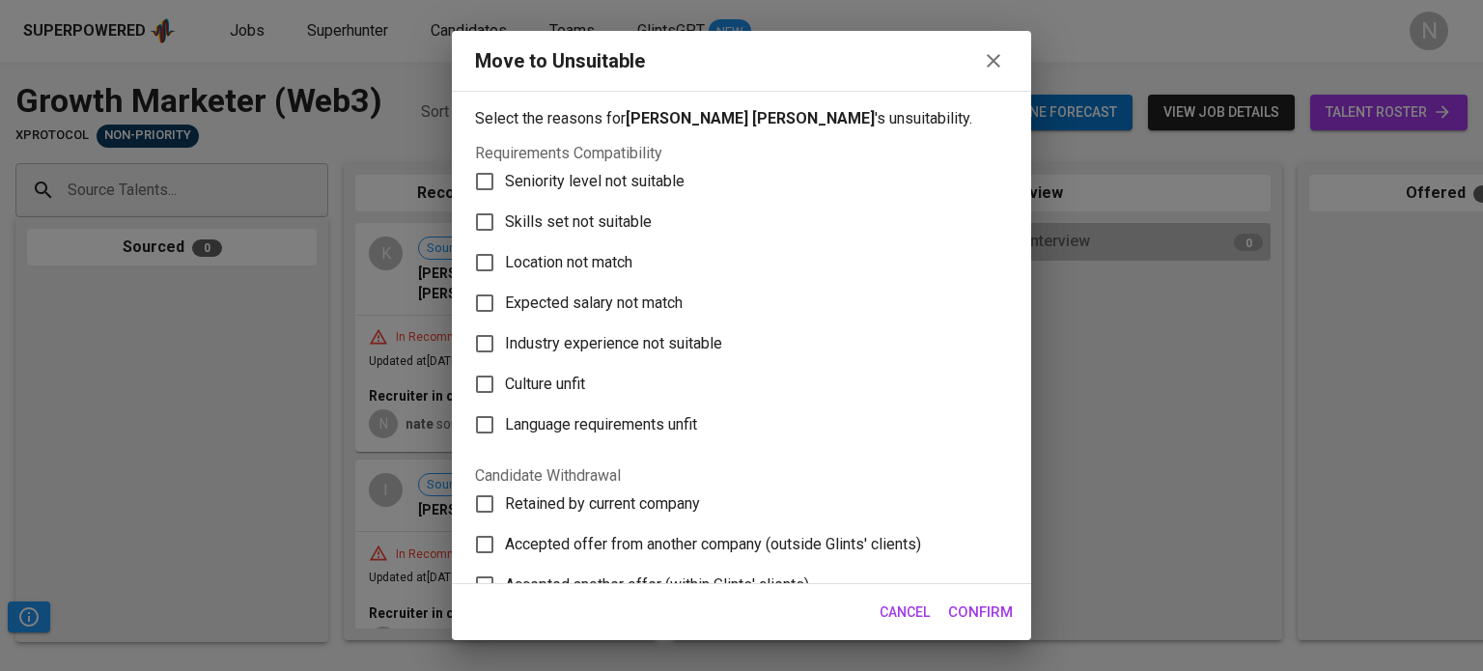
click at [641, 223] on span "Skills set not suitable" at bounding box center [578, 221] width 147 height 23
click at [505, 223] on input "Skills set not suitable" at bounding box center [484, 222] width 41 height 41
checkbox input "true"
click at [1012, 609] on span "Confirm" at bounding box center [980, 611] width 65 height 25
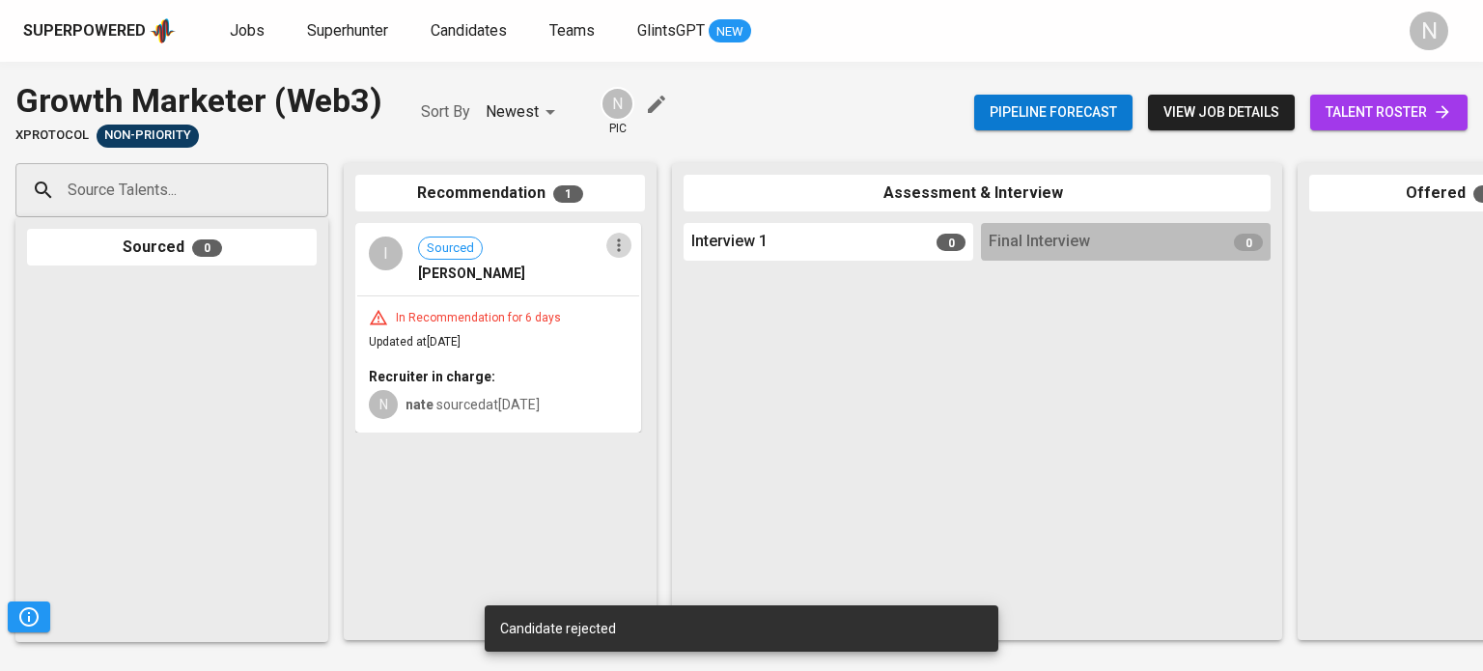
click at [612, 242] on icon "button" at bounding box center [618, 245] width 19 height 19
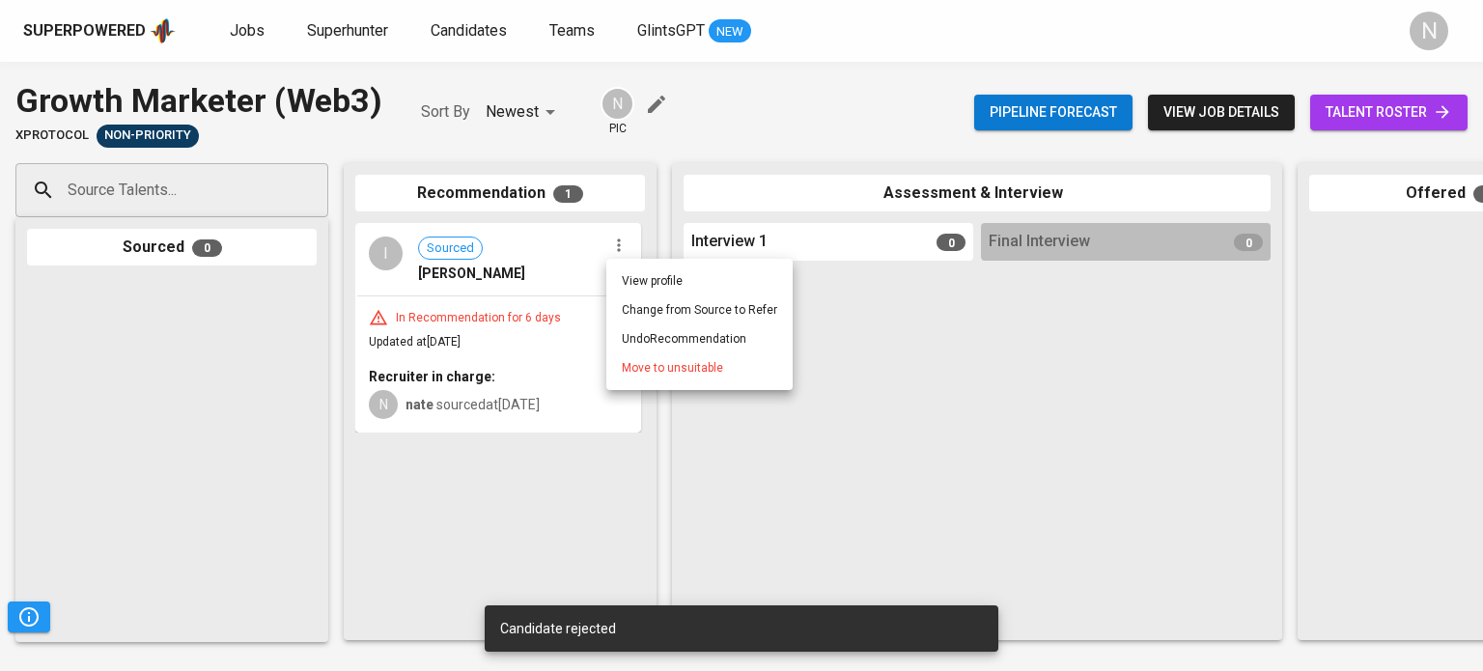
click at [629, 358] on li "Move to unsuitable" at bounding box center [699, 367] width 186 height 29
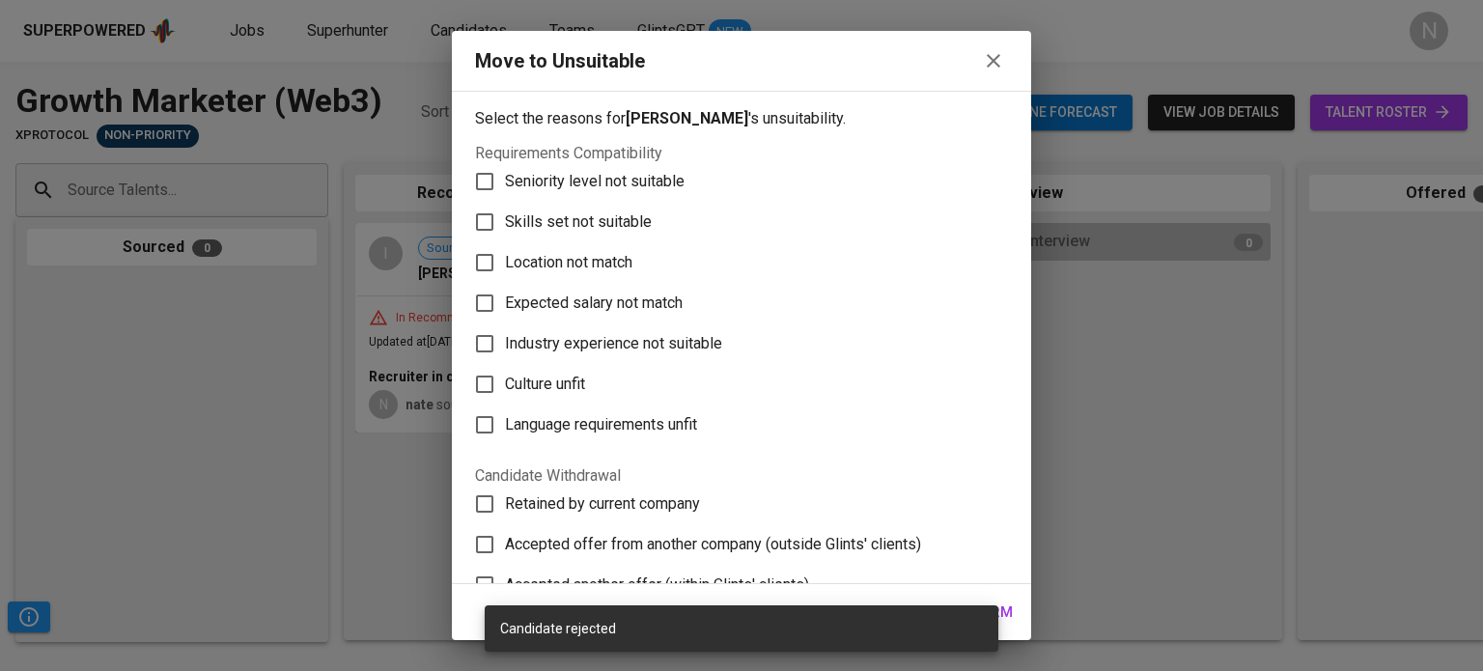
click at [563, 218] on span "Skills set not suitable" at bounding box center [578, 221] width 147 height 23
click at [505, 218] on input "Skills set not suitable" at bounding box center [484, 222] width 41 height 41
checkbox input "true"
click at [1002, 610] on span "Confirm" at bounding box center [980, 611] width 65 height 25
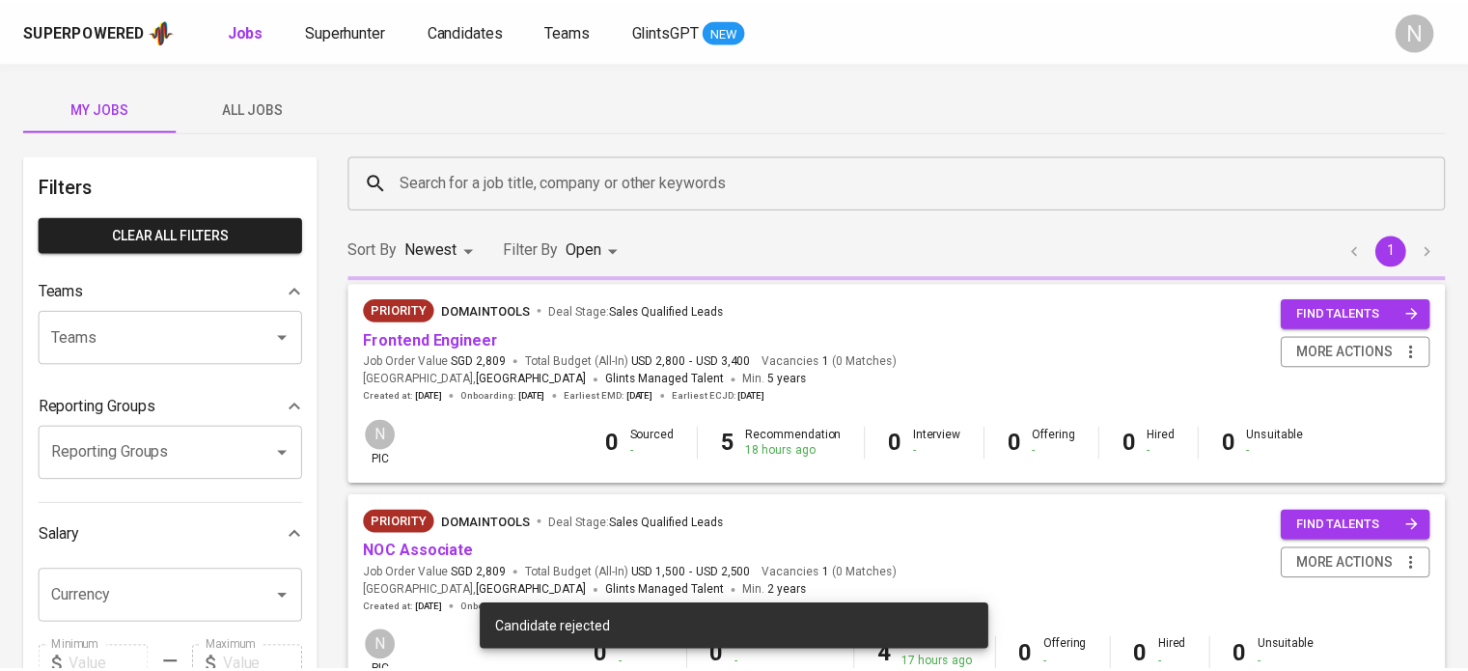
scroll to position [772, 0]
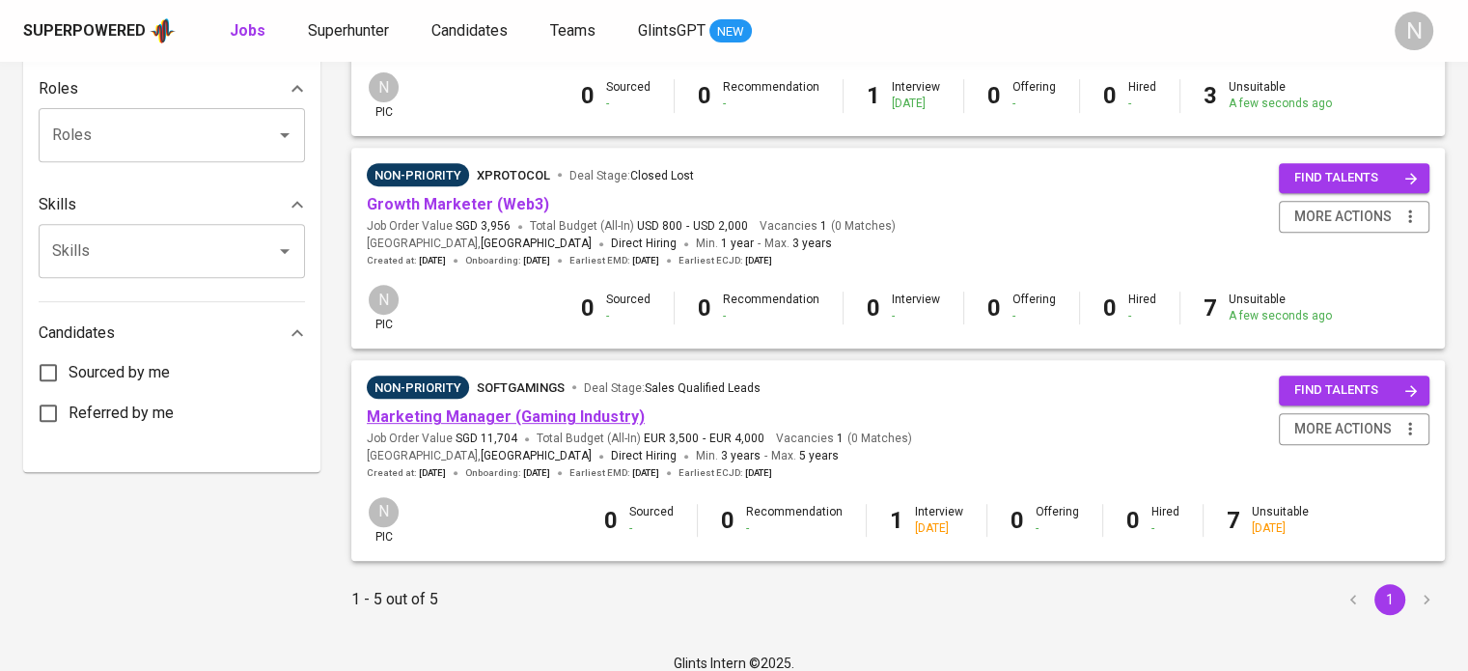
click at [525, 420] on link "Marketing Manager (Gaming Industry)" at bounding box center [506, 416] width 278 height 18
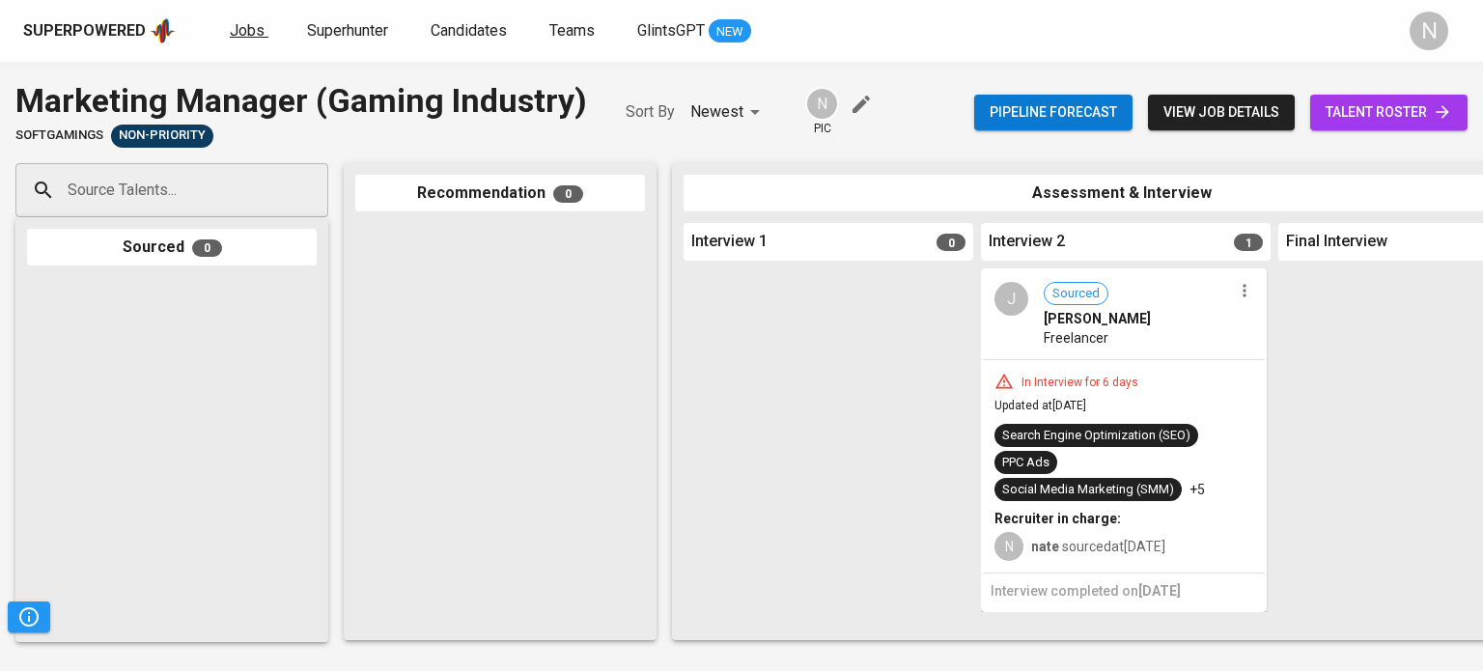
click at [243, 30] on span "Jobs" at bounding box center [247, 30] width 35 height 18
